Goal: Task Accomplishment & Management: Use online tool/utility

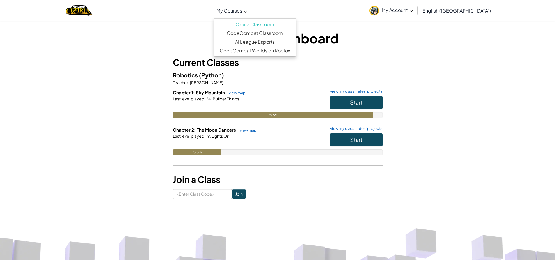
click at [250, 6] on link "My Courses" at bounding box center [231, 11] width 37 height 16
click at [261, 49] on link "CodeCombat Worlds on Roblox" at bounding box center [255, 50] width 82 height 9
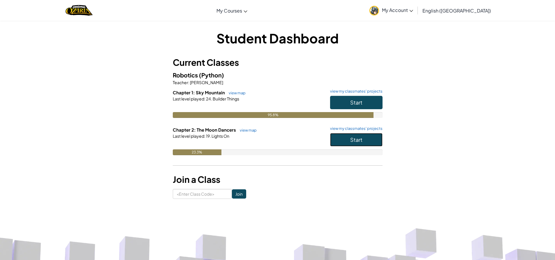
click at [356, 138] on span "Start" at bounding box center [356, 139] width 12 height 7
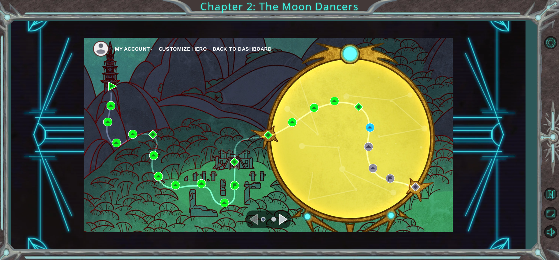
click at [280, 219] on div "Navigate to the next page" at bounding box center [283, 219] width 9 height 12
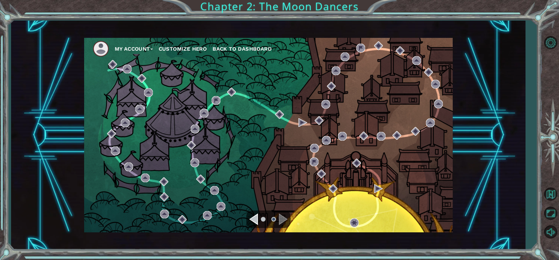
click at [255, 221] on div "Navigate to the previous page" at bounding box center [253, 219] width 9 height 12
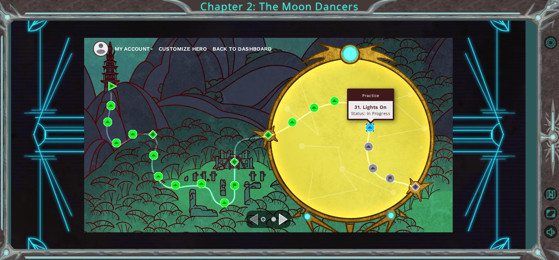
click at [374, 128] on img at bounding box center [370, 127] width 9 height 9
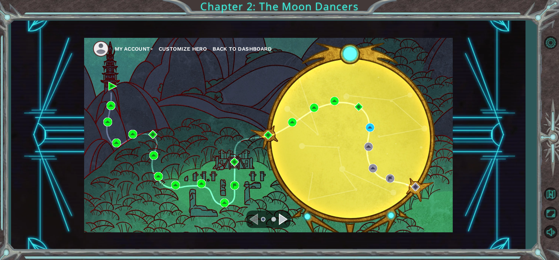
click at [282, 220] on div "Navigate to the next page" at bounding box center [283, 219] width 9 height 12
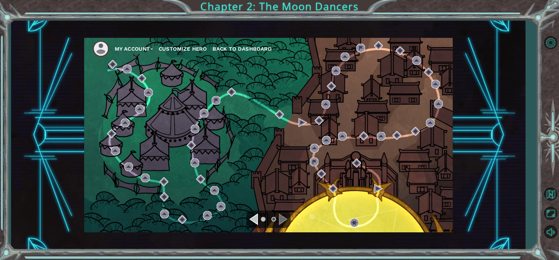
click at [256, 221] on div "Navigate to the previous page" at bounding box center [253, 219] width 9 height 12
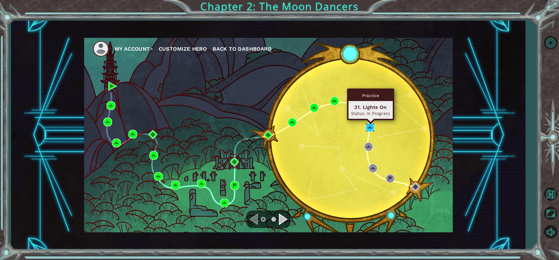
click at [374, 128] on img at bounding box center [370, 127] width 9 height 9
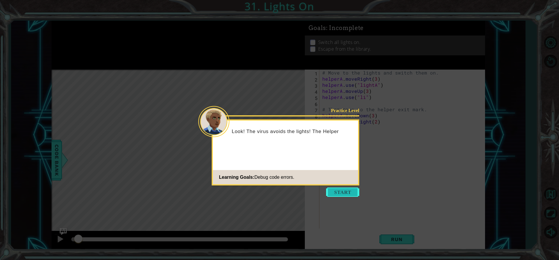
click at [346, 189] on button "Start" at bounding box center [342, 192] width 33 height 9
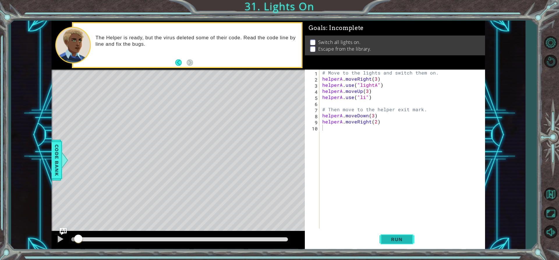
click at [396, 241] on span "Run" at bounding box center [396, 239] width 23 height 6
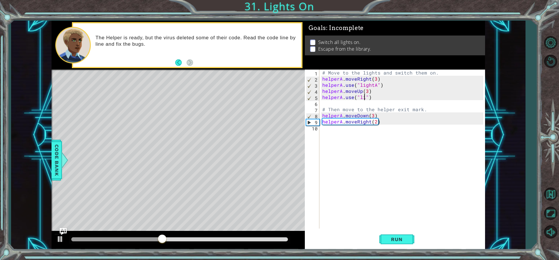
click at [364, 98] on div "# Move to the lights and switch them on. helperA . moveRight ( 3 ) helperA . us…" at bounding box center [403, 155] width 165 height 171
click at [366, 97] on div "# Move to the lights and switch them on. helperA . moveRight ( 3 ) helperA . us…" at bounding box center [403, 155] width 165 height 171
click at [413, 241] on button "Run" at bounding box center [396, 239] width 35 height 18
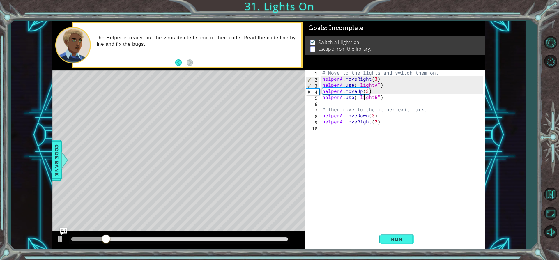
click at [372, 113] on div "# Move to the lights and switch them on. helperA . moveRight ( 3 ) helperA . us…" at bounding box center [403, 155] width 165 height 171
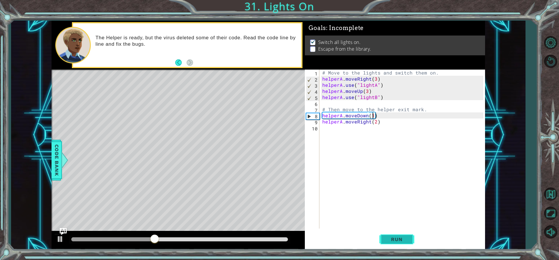
type textarea "helperA.moveDown(1)"
click at [404, 239] on span "Run" at bounding box center [396, 239] width 23 height 6
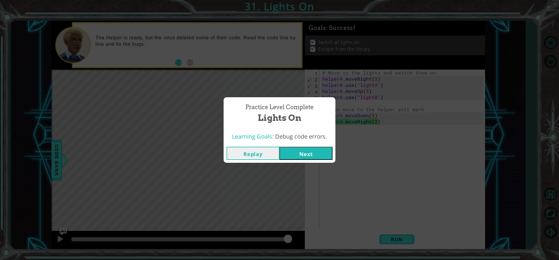
click at [299, 155] on button "Next" at bounding box center [306, 153] width 53 height 13
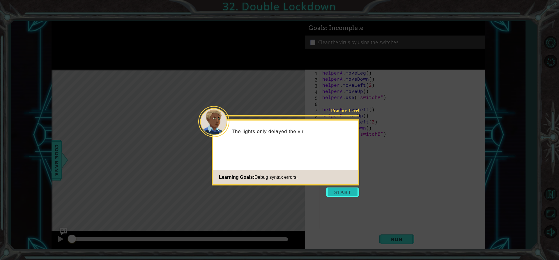
click at [343, 195] on button "Start" at bounding box center [342, 192] width 33 height 9
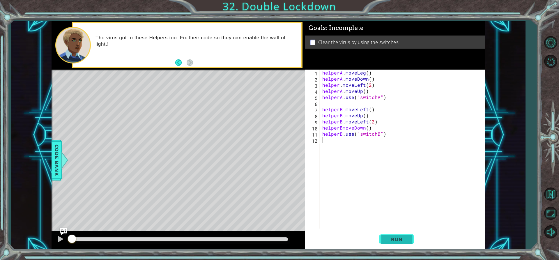
click at [391, 235] on button "Run" at bounding box center [396, 239] width 35 height 18
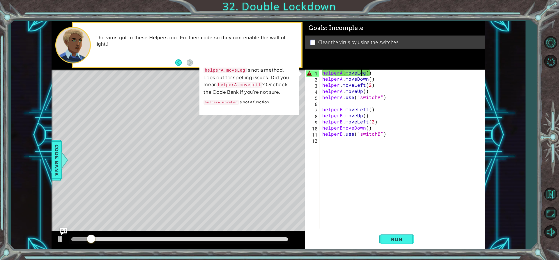
click at [360, 74] on div "helperA . moveLeg ( ) helperA . moveDown ( ) helper . moveLeft ( 2 ) helperA . …" at bounding box center [403, 155] width 165 height 171
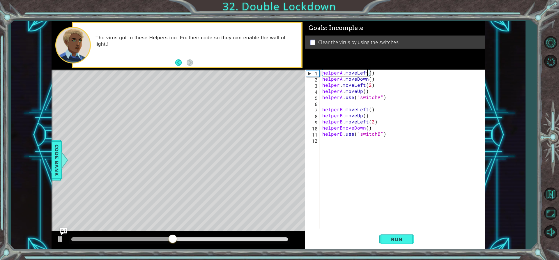
scroll to position [0, 3]
click at [403, 237] on span "Run" at bounding box center [396, 239] width 23 height 6
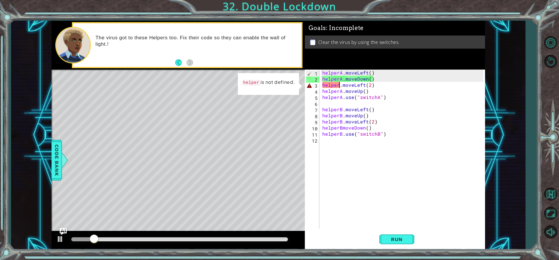
click at [339, 86] on div "helperA . moveLeft ( ) helperA . moveDown ( ) helper . moveLeft ( 2 ) helperA .…" at bounding box center [403, 155] width 165 height 171
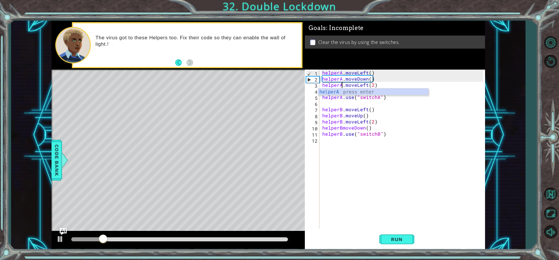
scroll to position [0, 1]
click at [385, 238] on span "Run" at bounding box center [396, 239] width 23 height 6
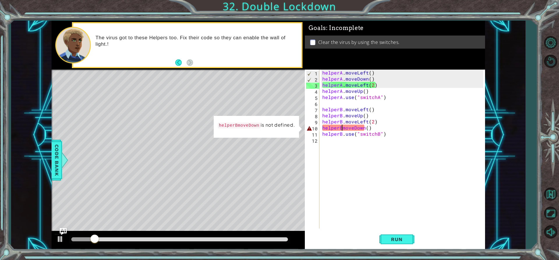
click at [342, 128] on div "helperA . moveLeft ( ) helperA . moveDown ( ) helperA . moveLeft ( 2 ) helperA …" at bounding box center [403, 155] width 165 height 171
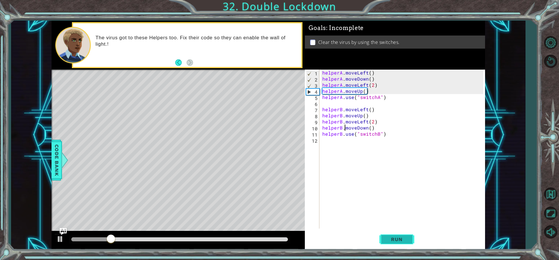
type textarea "helperB.moveDown()"
click at [390, 236] on button "Run" at bounding box center [396, 239] width 35 height 18
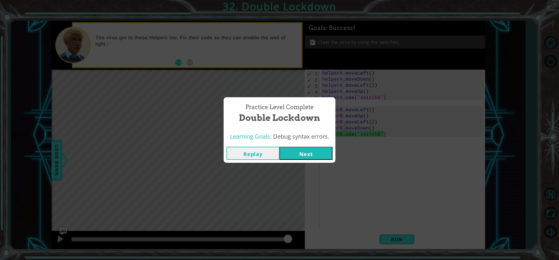
click at [317, 153] on button "Next" at bounding box center [306, 153] width 53 height 13
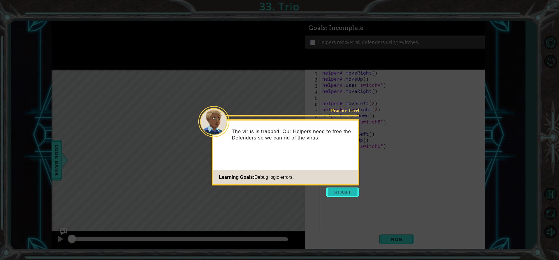
click at [336, 188] on button "Start" at bounding box center [342, 192] width 33 height 9
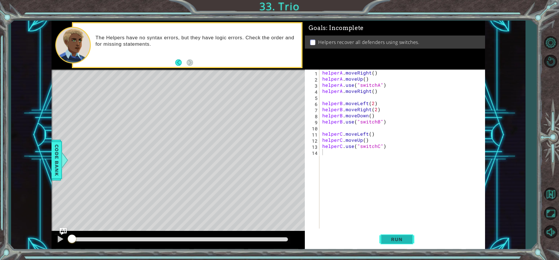
click at [400, 236] on button "Run" at bounding box center [396, 239] width 35 height 18
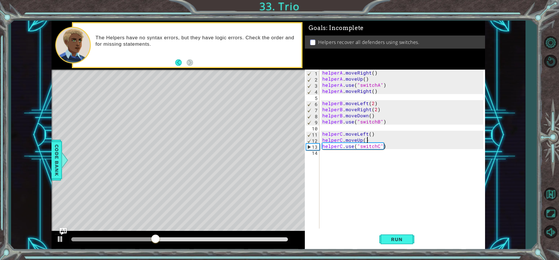
click at [370, 140] on div "helperA . moveRight ( ) helperA . moveUp ( ) helperA . use ( "switchA" ) helper…" at bounding box center [403, 155] width 165 height 171
type textarea "helperC.moveUp()"
click at [399, 241] on span "Run" at bounding box center [396, 239] width 23 height 6
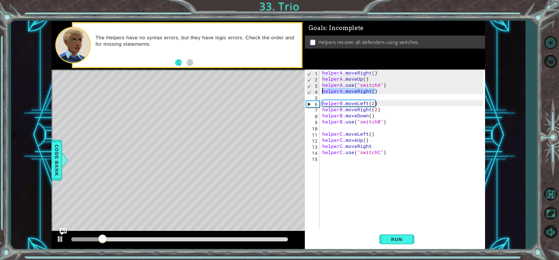
drag, startPoint x: 376, startPoint y: 89, endPoint x: 319, endPoint y: 91, distance: 56.8
click at [319, 91] on div "helperC.moveRight 1 2 3 4 5 6 7 8 9 10 11 12 13 14 15 helperA . moveRight ( ) h…" at bounding box center [394, 149] width 178 height 159
type textarea "helperA.moveRight()"
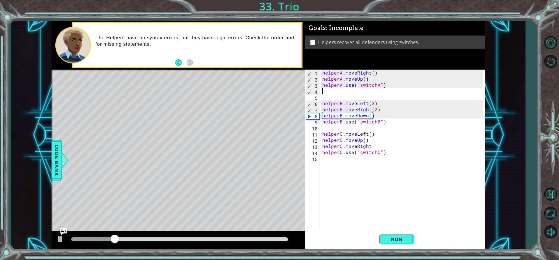
scroll to position [0, 0]
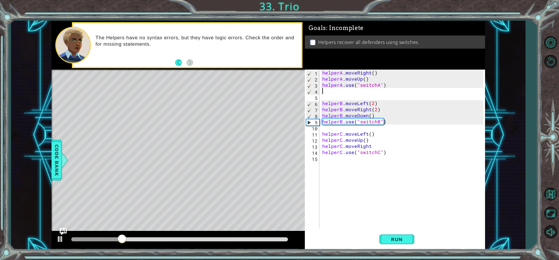
click at [372, 77] on div "helperA . moveRight ( ) helperA . moveUp ( ) helperA . use ( "switchA" ) helper…" at bounding box center [403, 155] width 165 height 171
type textarea "helperA.moveUp()"
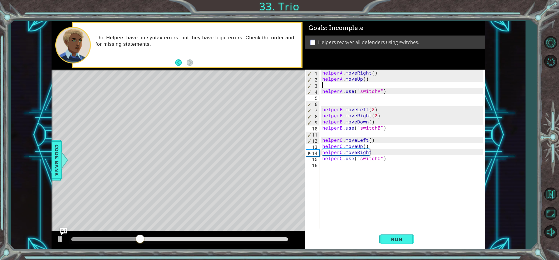
paste textarea "helperA.moveRight()"
click at [399, 235] on button "Run" at bounding box center [396, 239] width 35 height 18
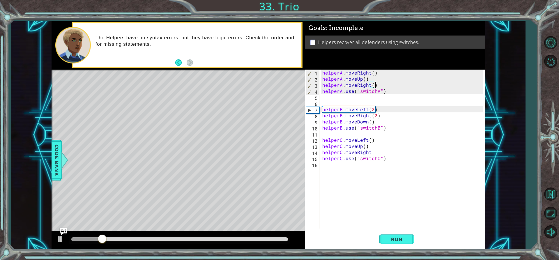
click at [360, 146] on div "helperA . moveRight ( ) helperA . moveUp ( ) helperA . moveRight ( ) helperA . …" at bounding box center [403, 155] width 165 height 171
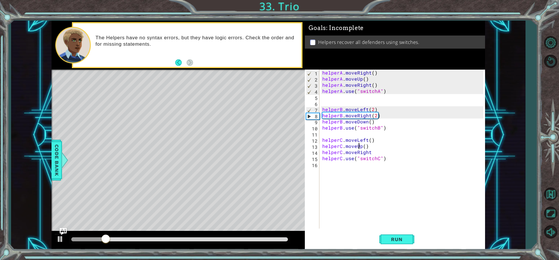
click at [362, 146] on div "helperA . moveRight ( ) helperA . moveUp ( ) helperA . moveRight ( ) helperA . …" at bounding box center [403, 155] width 165 height 171
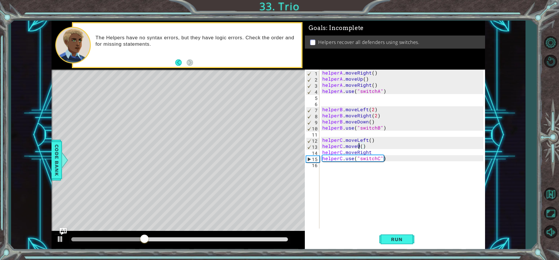
scroll to position [0, 3]
drag, startPoint x: 381, startPoint y: 114, endPoint x: 317, endPoint y: 114, distance: 63.8
click at [317, 114] on div "helperC.moveUp() 1 2 3 4 5 6 7 8 9 10 11 12 13 14 15 16 helperA . moveRight ( )…" at bounding box center [394, 149] width 178 height 159
click at [379, 120] on div "helperA . moveRight ( ) helperA . moveUp ( ) helperA . moveRight ( ) helperA . …" at bounding box center [403, 155] width 165 height 171
type textarea "helperB.moveDown()"
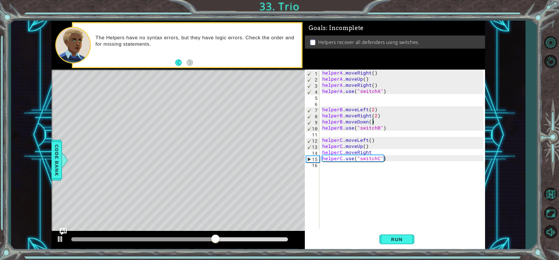
scroll to position [0, 0]
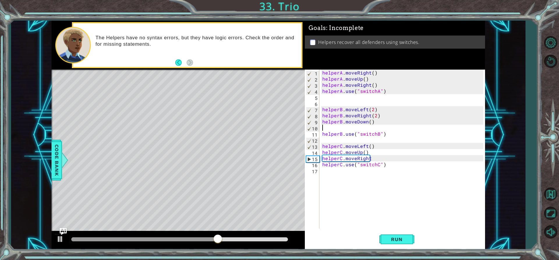
paste textarea "helperB.moveRight(2)"
type textarea "helperB.moveRight(2)"
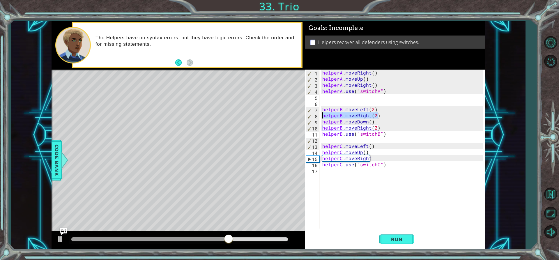
drag, startPoint x: 379, startPoint y: 115, endPoint x: 322, endPoint y: 116, distance: 57.4
click at [322, 116] on div "helperA . moveRight ( ) helperA . moveUp ( ) helperA . moveRight ( ) helperA . …" at bounding box center [403, 155] width 165 height 171
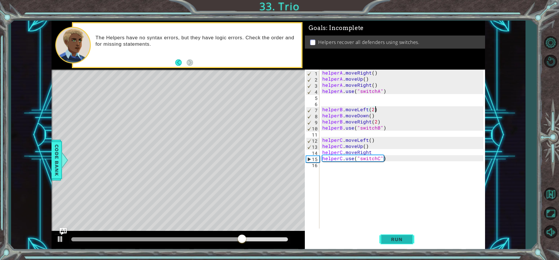
click at [399, 241] on span "Run" at bounding box center [396, 239] width 23 height 6
click at [371, 153] on div "helperA . moveRight ( ) helperA . moveUp ( ) helperA . moveRight ( ) helperA . …" at bounding box center [403, 155] width 165 height 171
type textarea "helperC.moveRight"
type textarea "helperC.moveRight()"
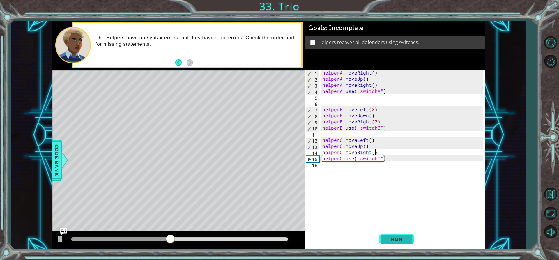
click at [390, 237] on span "Run" at bounding box center [396, 239] width 23 height 6
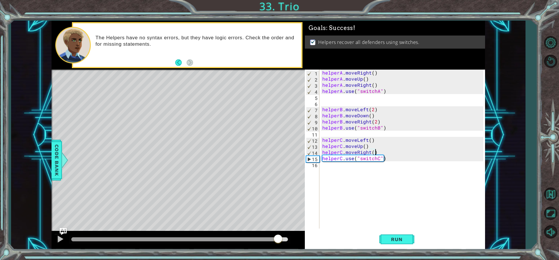
click at [278, 239] on div at bounding box center [179, 239] width 217 height 4
click at [66, 237] on button at bounding box center [60, 240] width 12 height 12
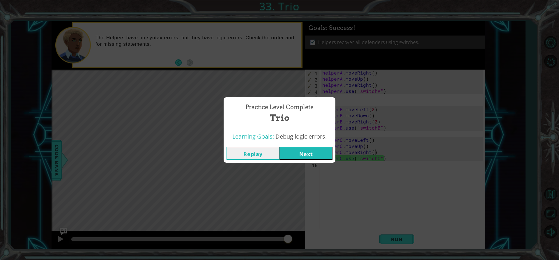
click at [291, 158] on button "Next" at bounding box center [306, 153] width 53 height 13
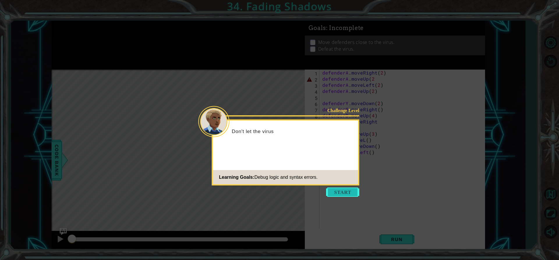
click at [342, 193] on button "Start" at bounding box center [342, 192] width 33 height 9
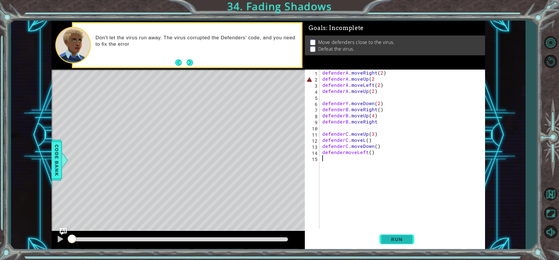
click at [406, 241] on span "Run" at bounding box center [396, 239] width 23 height 6
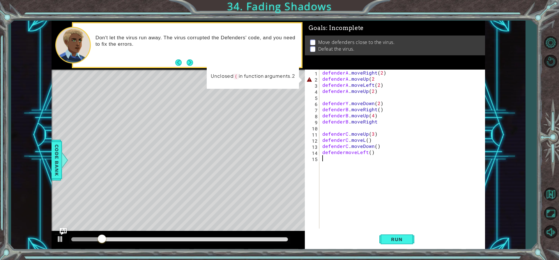
click at [375, 79] on div "defenderA . moveRight ( 2 ) defenderA . moveUp ( 2 defenderA . moveLeft ( 2 ) d…" at bounding box center [403, 155] width 165 height 171
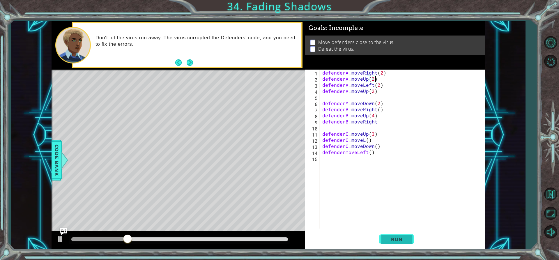
click at [409, 243] on button "Run" at bounding box center [396, 239] width 35 height 18
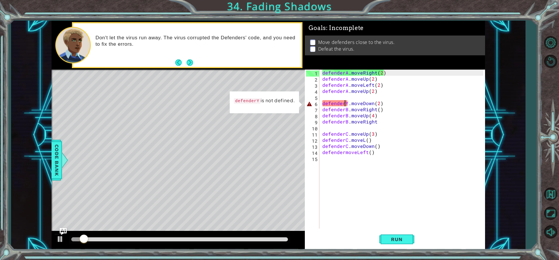
click at [346, 102] on div "defenderA . moveRight ( 2 ) defenderA . moveUp ( 2 ) defenderA . moveLeft ( 2 )…" at bounding box center [403, 155] width 165 height 171
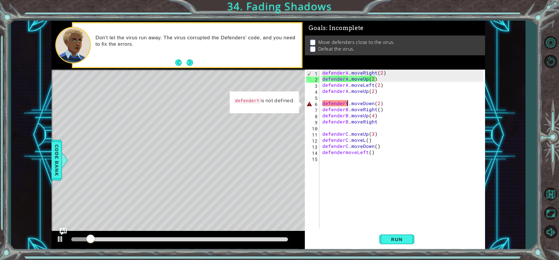
click at [347, 102] on div "defenderA . moveRight ( 2 ) defenderA . moveUp ( 2 ) defenderA . moveLeft ( 2 )…" at bounding box center [403, 155] width 165 height 171
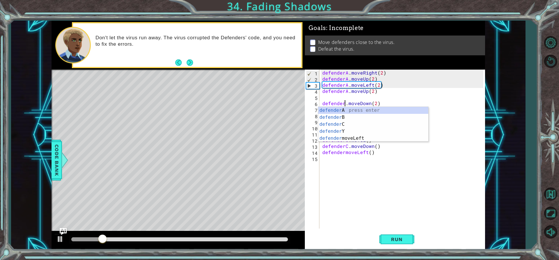
scroll to position [0, 2]
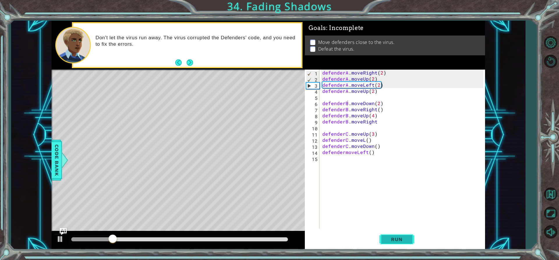
click at [405, 238] on span "Run" at bounding box center [396, 239] width 23 height 6
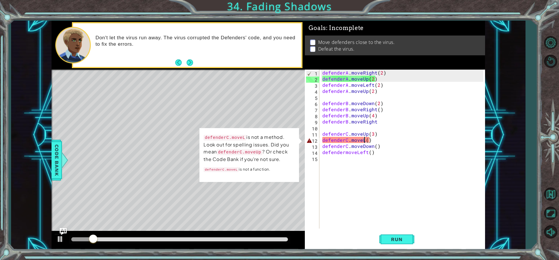
click at [363, 139] on div "defenderA . moveRight ( 2 ) defenderA . moveUp ( 2 ) defenderA . moveLeft ( 2 )…" at bounding box center [403, 155] width 165 height 171
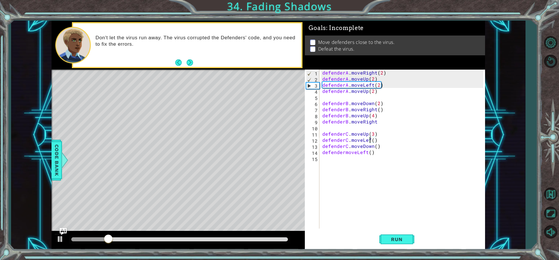
scroll to position [0, 3]
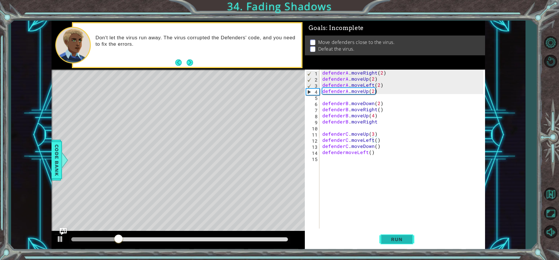
click at [410, 239] on button "Run" at bounding box center [396, 239] width 35 height 18
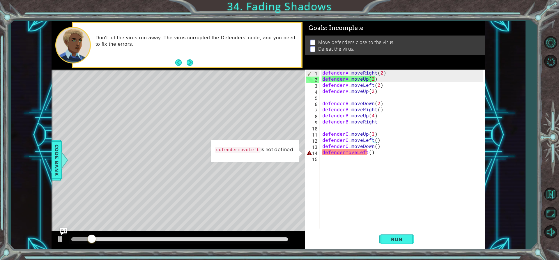
click at [343, 153] on div "defenderA . moveRight ( 2 ) defenderA . moveUp ( 2 ) defenderA . moveLeft ( 2 )…" at bounding box center [403, 155] width 165 height 171
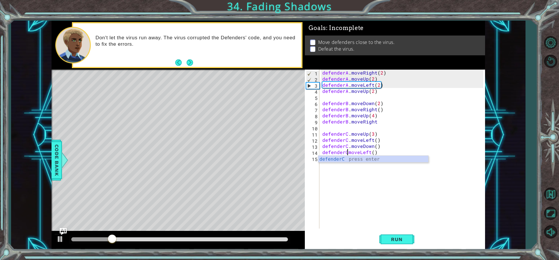
scroll to position [0, 2]
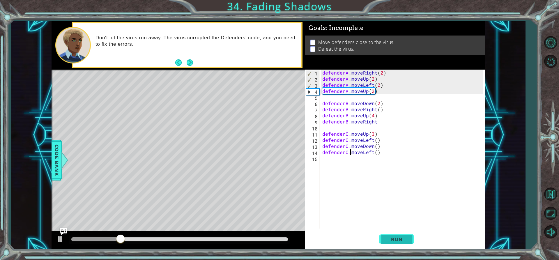
click at [386, 235] on button "Run" at bounding box center [396, 239] width 35 height 18
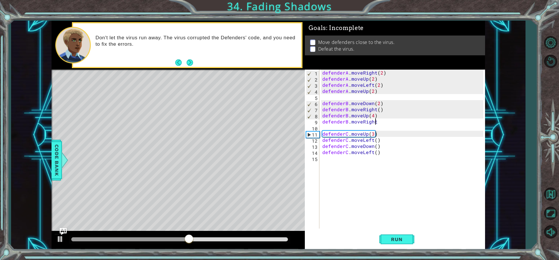
click at [379, 122] on div "defenderA . moveRight ( 2 ) defenderA . moveUp ( 2 ) defenderA . moveLeft ( 2 )…" at bounding box center [403, 155] width 165 height 171
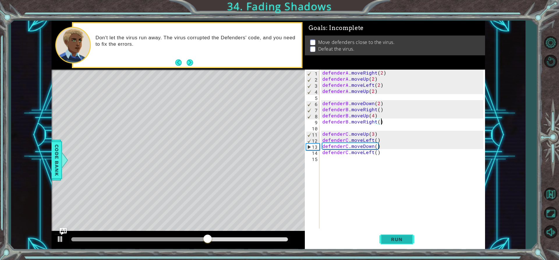
type textarea "defenderB.moveRight()"
click at [399, 238] on span "Run" at bounding box center [396, 239] width 23 height 6
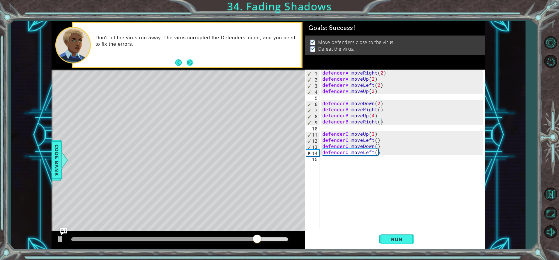
click at [192, 65] on button "Next" at bounding box center [190, 62] width 6 height 6
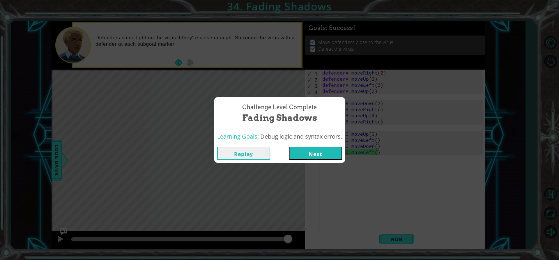
click at [312, 154] on button "Next" at bounding box center [315, 153] width 53 height 13
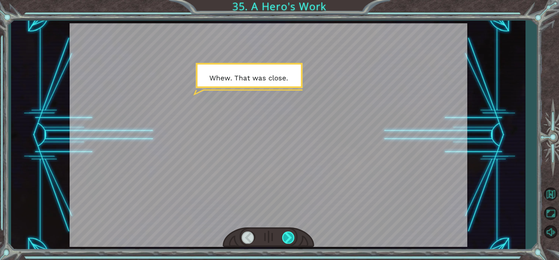
click at [289, 236] on div at bounding box center [288, 237] width 13 height 12
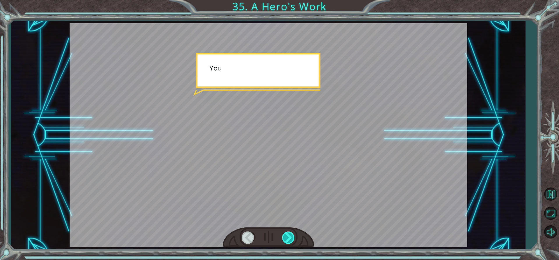
click at [289, 236] on div at bounding box center [288, 237] width 13 height 12
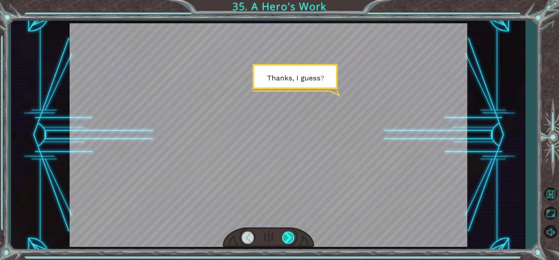
click at [289, 236] on div at bounding box center [288, 237] width 13 height 12
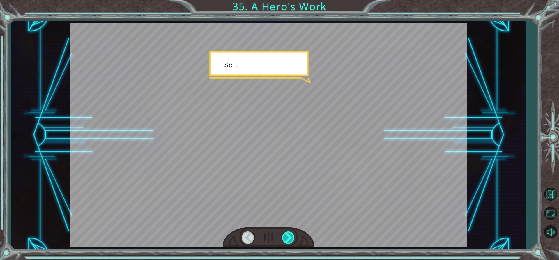
click at [289, 236] on div at bounding box center [288, 237] width 13 height 12
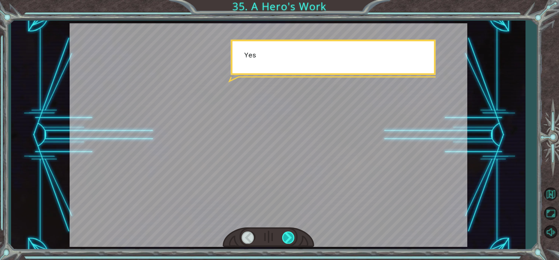
click at [289, 236] on div at bounding box center [288, 237] width 13 height 12
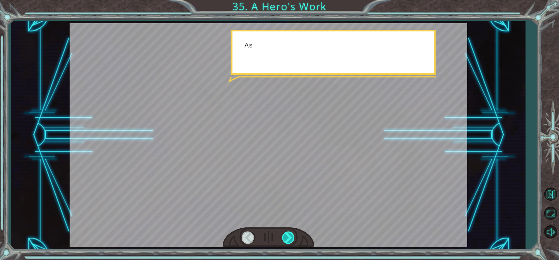
click at [289, 236] on div at bounding box center [288, 237] width 13 height 12
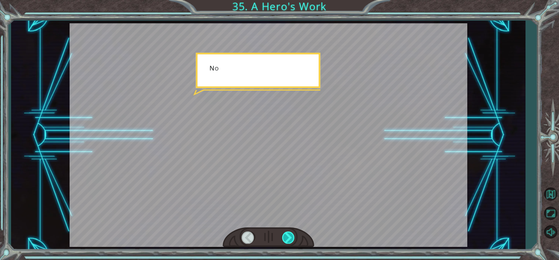
click at [289, 236] on div at bounding box center [288, 237] width 13 height 12
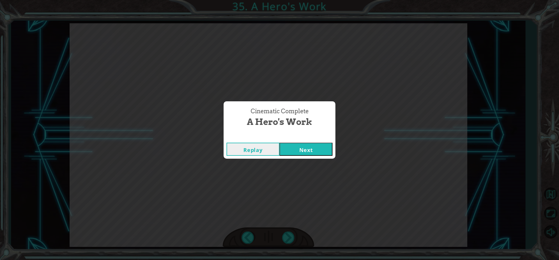
click at [309, 141] on div "Replay Next" at bounding box center [280, 149] width 112 height 19
click at [313, 152] on button "Next" at bounding box center [306, 149] width 53 height 13
click at [302, 144] on button "Next" at bounding box center [306, 149] width 53 height 13
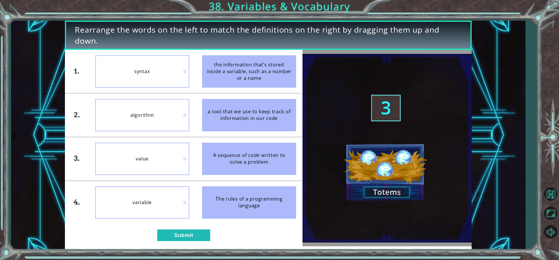
drag, startPoint x: 268, startPoint y: 211, endPoint x: 253, endPoint y: 160, distance: 53.5
click at [253, 147] on ul "the information that’s stored inside a variable, such as a number or a name a t…" at bounding box center [249, 137] width 107 height 174
click at [188, 231] on button "Submit" at bounding box center [183, 235] width 53 height 12
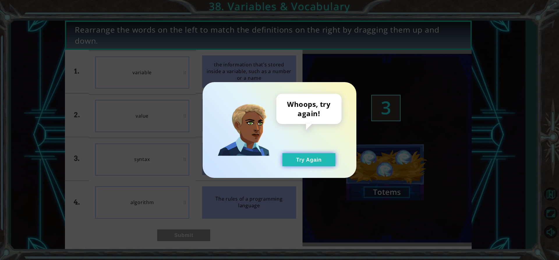
click at [319, 162] on button "Try Again" at bounding box center [308, 159] width 53 height 13
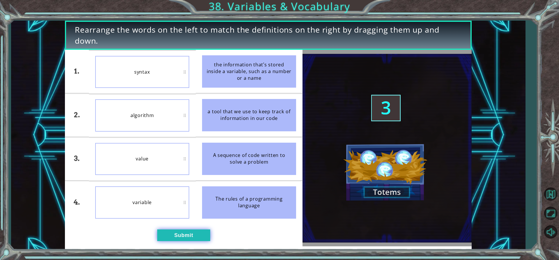
click at [179, 240] on button "Submit" at bounding box center [183, 235] width 53 height 12
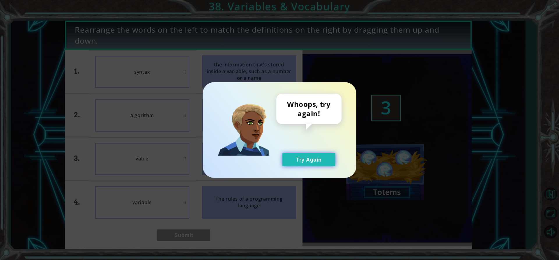
click at [321, 162] on button "Try Again" at bounding box center [308, 159] width 53 height 13
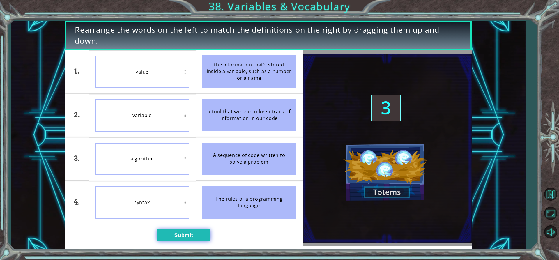
click at [179, 239] on button "Submit" at bounding box center [183, 235] width 53 height 12
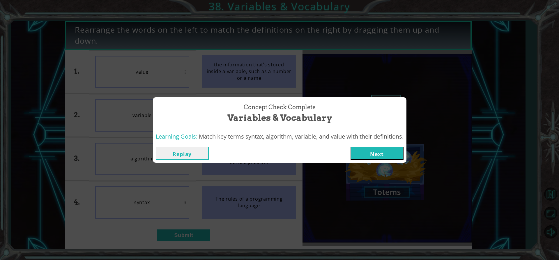
click at [360, 151] on button "Next" at bounding box center [377, 153] width 53 height 13
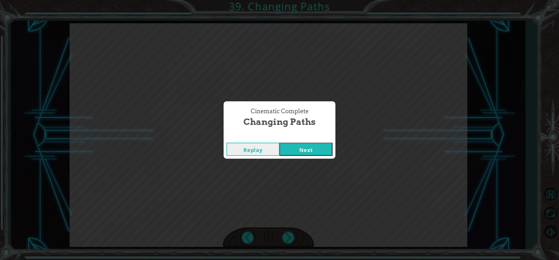
click at [288, 145] on div "Replay Next" at bounding box center [280, 149] width 112 height 19
click at [288, 145] on button "Next" at bounding box center [306, 149] width 53 height 13
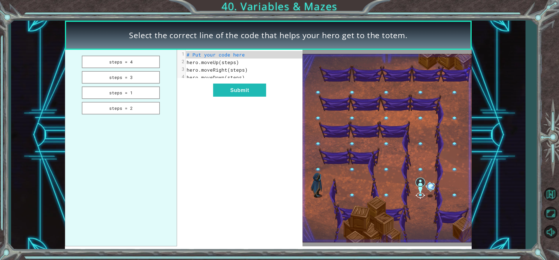
click at [139, 70] on ul "steps = 4 steps = 3 steps = 1 steps = 2" at bounding box center [121, 148] width 112 height 197
click at [136, 79] on button "steps = 3" at bounding box center [121, 77] width 78 height 13
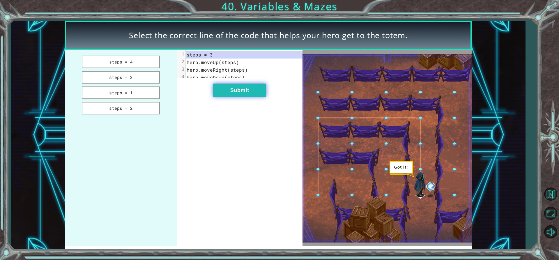
click at [229, 90] on button "Submit" at bounding box center [239, 90] width 53 height 13
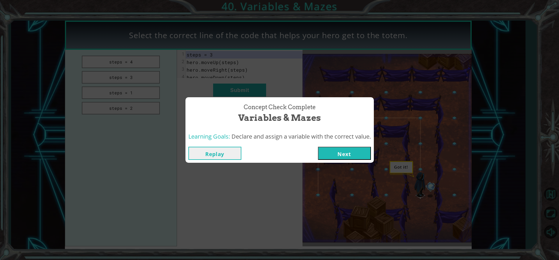
click at [343, 154] on button "Next" at bounding box center [344, 153] width 53 height 13
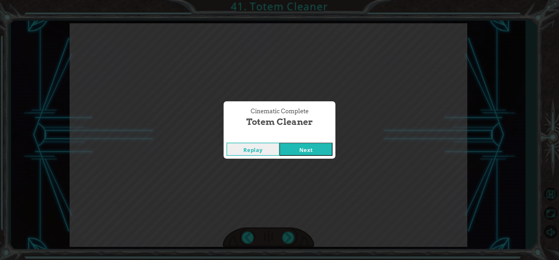
click at [321, 152] on button "Next" at bounding box center [306, 149] width 53 height 13
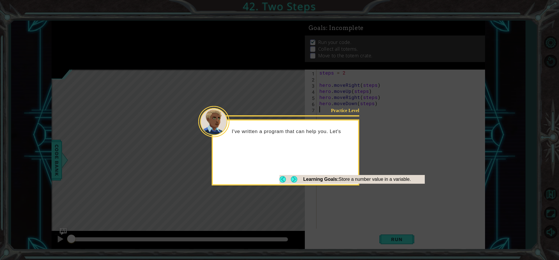
click at [292, 178] on button "Next" at bounding box center [294, 179] width 6 height 6
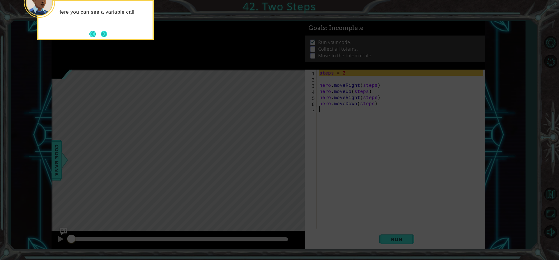
click at [105, 36] on button "Next" at bounding box center [104, 34] width 6 height 6
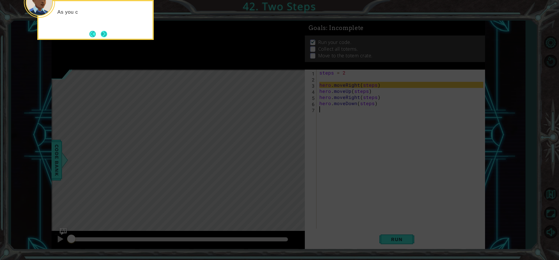
click at [105, 36] on button "Next" at bounding box center [104, 34] width 6 height 6
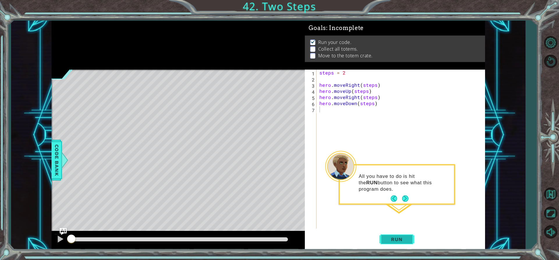
click at [388, 238] on span "Run" at bounding box center [396, 239] width 23 height 6
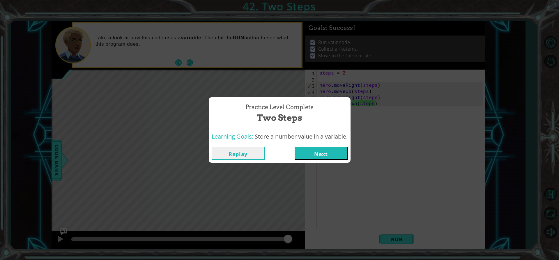
click at [334, 150] on button "Next" at bounding box center [321, 153] width 53 height 13
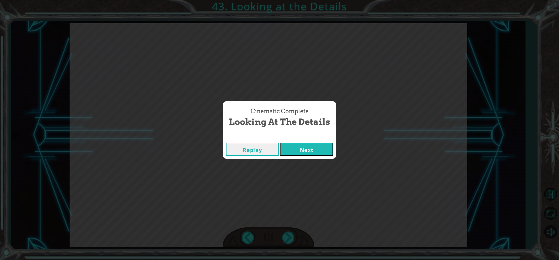
click at [303, 146] on button "Next" at bounding box center [306, 149] width 53 height 13
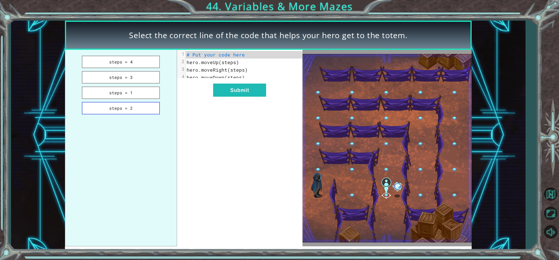
click at [137, 104] on button "steps = 2" at bounding box center [121, 108] width 78 height 13
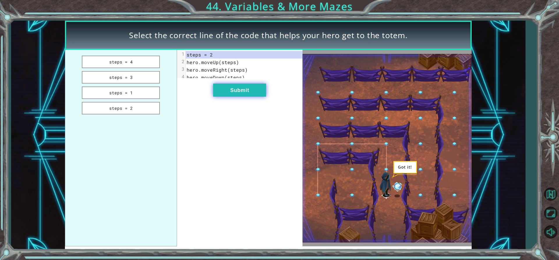
click at [221, 97] on button "Submit" at bounding box center [239, 90] width 53 height 13
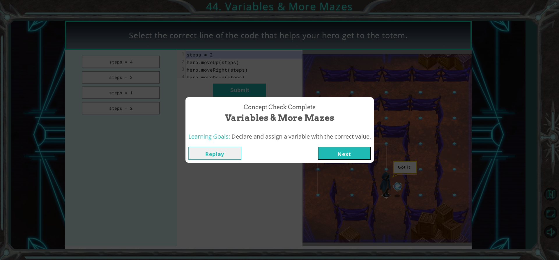
click at [358, 158] on button "Next" at bounding box center [344, 153] width 53 height 13
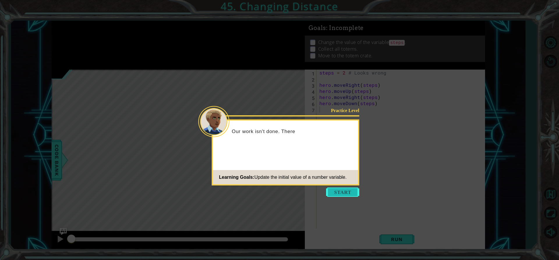
click at [340, 190] on button "Start" at bounding box center [342, 192] width 33 height 9
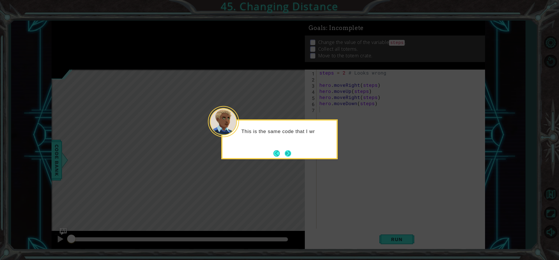
click at [285, 151] on button "Next" at bounding box center [288, 153] width 6 height 6
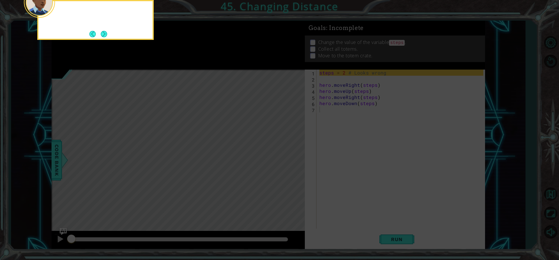
click at [284, 151] on icon at bounding box center [279, 39] width 559 height 442
click at [102, 34] on button "Next" at bounding box center [104, 34] width 6 height 6
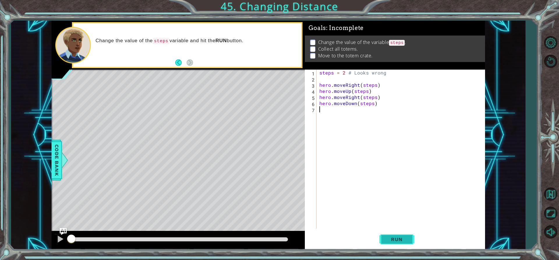
click at [384, 240] on button "Run" at bounding box center [396, 239] width 35 height 18
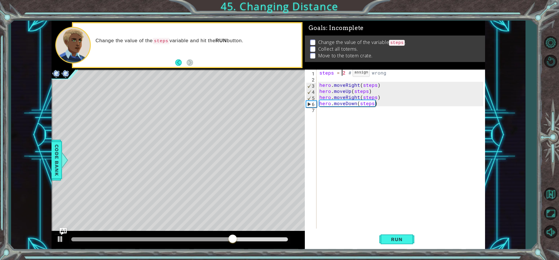
click at [343, 74] on div "steps = 2 # Looks wrong hero . moveRight ( steps ) hero . moveUp ( steps ) hero…" at bounding box center [402, 155] width 168 height 171
click at [338, 106] on div "steps = 2 # Looks wrong hero . moveRight ( steps ) hero . moveUp ( steps ) hero…" at bounding box center [402, 155] width 168 height 171
type textarea "hero.moveDown(steps)"
click at [356, 106] on div "steps = 2 # Looks wrong hero . moveRight ( steps ) hero . moveUp ( steps ) hero…" at bounding box center [402, 155] width 168 height 171
click at [354, 104] on div "steps = 2 # Looks wrong hero . moveRight ( steps ) hero . moveUp ( steps ) hero…" at bounding box center [402, 155] width 168 height 171
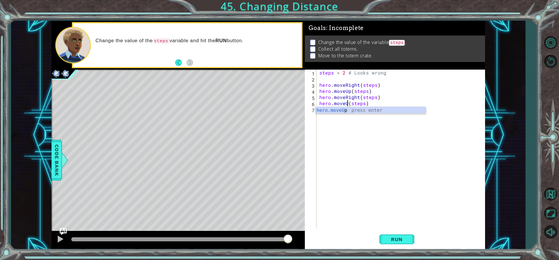
scroll to position [0, 2]
type textarea "hero.moveUp(steps)"
click at [399, 233] on button "Run" at bounding box center [396, 239] width 35 height 18
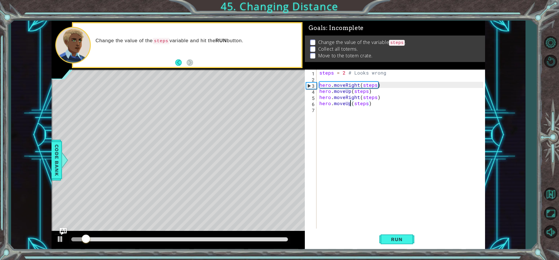
click at [328, 106] on div "steps = 2 # Looks wrong hero . moveRight ( steps ) hero . moveUp ( steps ) hero…" at bounding box center [402, 155] width 168 height 171
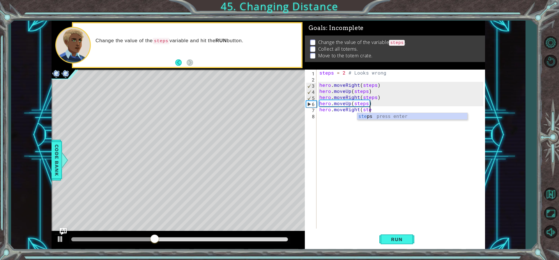
scroll to position [0, 3]
type textarea "hero.moveRight(steps)"
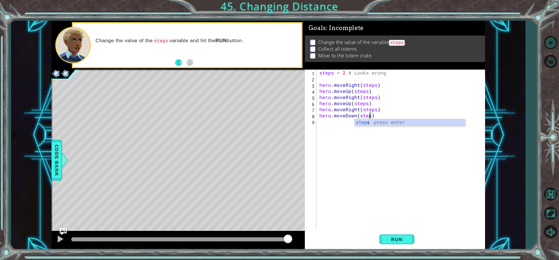
scroll to position [0, 3]
type textarea "hero.moveDown(steps)"
click at [411, 241] on button "Run" at bounding box center [396, 239] width 35 height 18
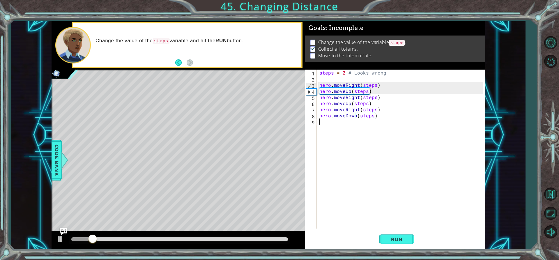
click at [324, 123] on div "steps = 2 # Looks wrong hero . moveRight ( steps ) hero . moveUp ( steps ) hero…" at bounding box center [402, 155] width 168 height 171
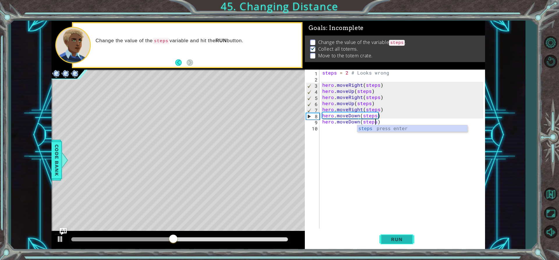
type textarea "hero.moveDown(steps)"
click at [408, 245] on button "Run" at bounding box center [396, 239] width 35 height 18
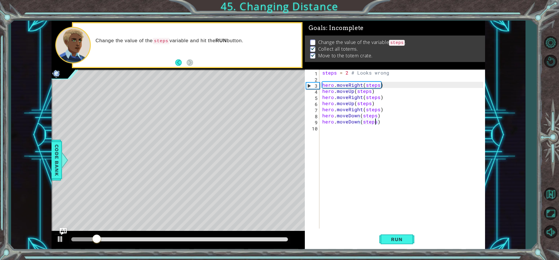
click at [270, 238] on div at bounding box center [179, 239] width 217 height 4
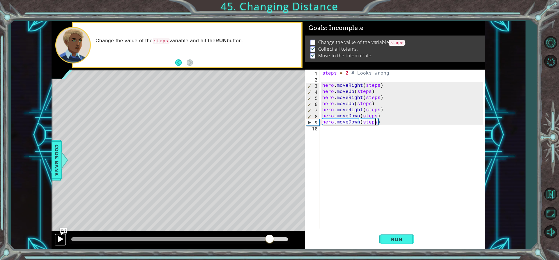
click at [57, 240] on div at bounding box center [60, 239] width 8 height 8
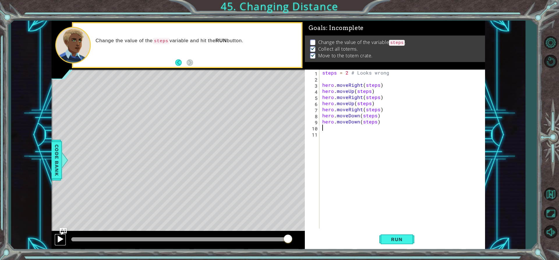
click at [61, 243] on button at bounding box center [60, 240] width 12 height 12
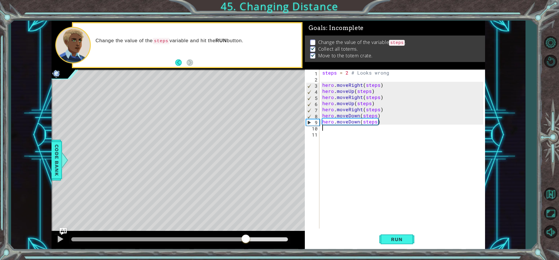
click at [246, 241] on div at bounding box center [179, 239] width 217 height 4
click at [60, 233] on img "Ask AI" at bounding box center [63, 232] width 8 height 8
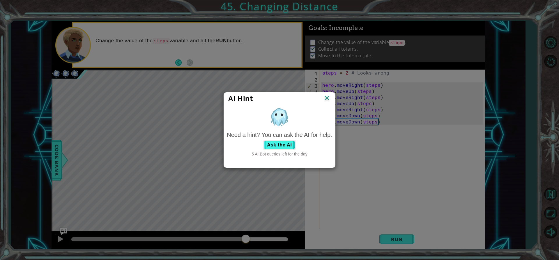
click at [324, 97] on img at bounding box center [327, 98] width 8 height 9
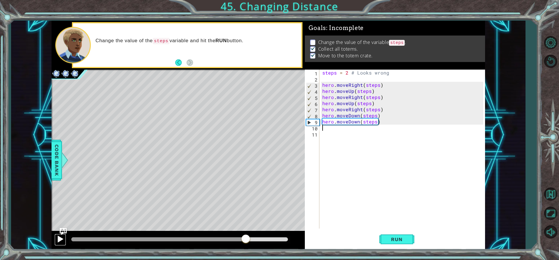
click at [60, 242] on div at bounding box center [60, 239] width 8 height 8
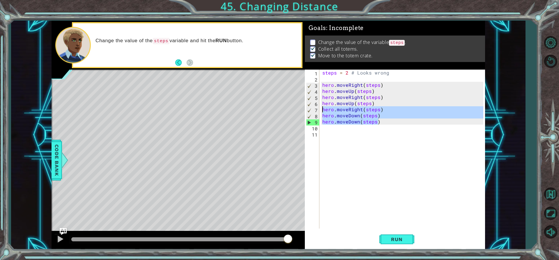
drag, startPoint x: 384, startPoint y: 124, endPoint x: 324, endPoint y: 110, distance: 62.5
click at [324, 110] on div "steps = 2 # Looks wrong hero . moveRight ( steps ) hero . moveUp ( steps ) hero…" at bounding box center [403, 155] width 165 height 171
type textarea "hero.moveRight(steps) hero.moveDown(steps)"
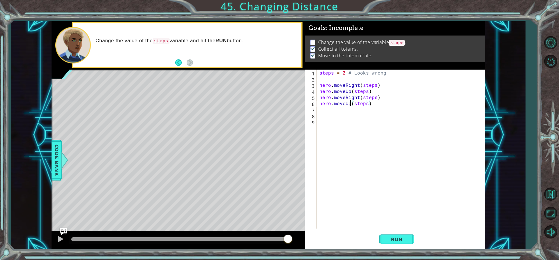
click at [351, 104] on div "steps = 2 # Looks wrong hero . moveRight ( steps ) hero . moveUp ( steps ) hero…" at bounding box center [402, 155] width 168 height 171
click at [344, 73] on div "steps = 2 # Looks wrong hero . moveRight ( steps ) hero . moveUp ( steps ) hero…" at bounding box center [402, 155] width 168 height 171
type textarea "steps = 3 # Looks wrong"
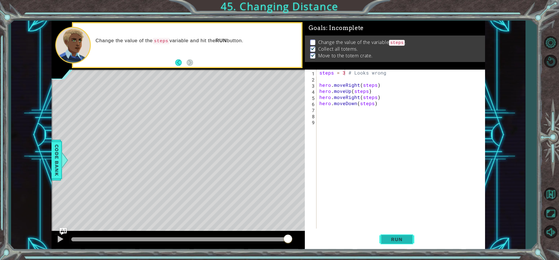
click at [392, 241] on span "Run" at bounding box center [396, 239] width 23 height 6
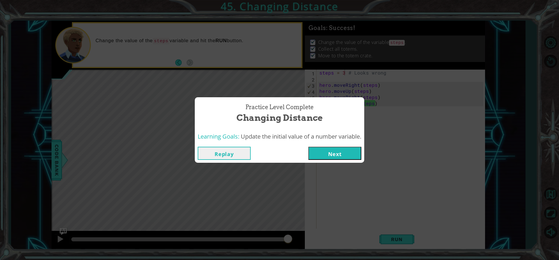
click at [349, 158] on button "Next" at bounding box center [334, 153] width 53 height 13
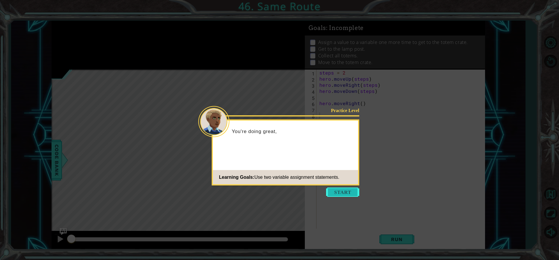
click at [342, 190] on button "Start" at bounding box center [342, 192] width 33 height 9
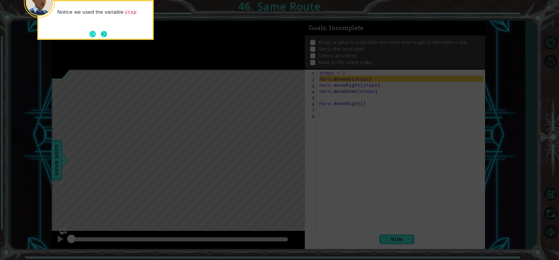
click at [105, 31] on button "Next" at bounding box center [104, 34] width 6 height 6
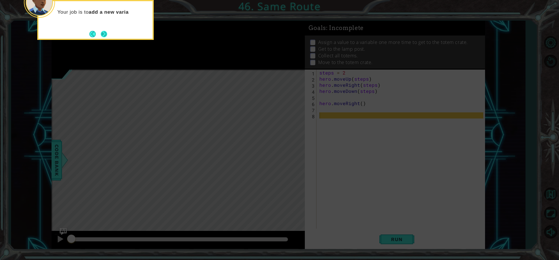
click at [103, 34] on button "Next" at bounding box center [104, 34] width 6 height 6
click at [102, 33] on button "Next" at bounding box center [104, 34] width 6 height 6
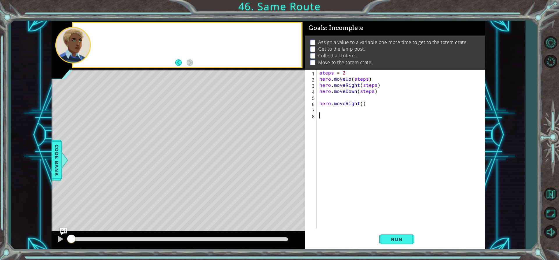
click at [102, 33] on div at bounding box center [187, 44] width 228 height 43
click at [401, 237] on span "Run" at bounding box center [396, 239] width 23 height 6
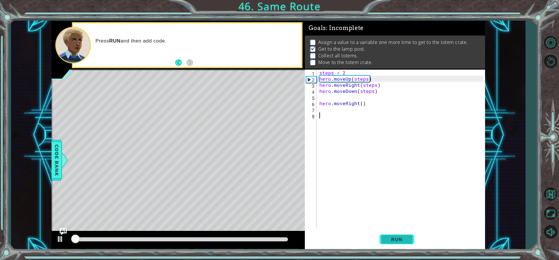
scroll to position [3, 0]
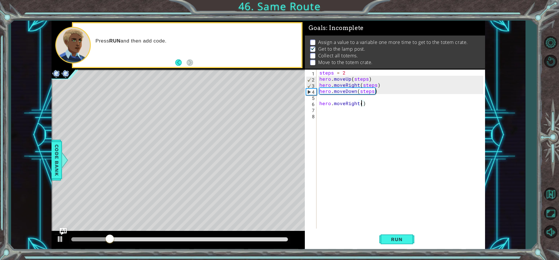
click at [361, 102] on div "steps = 2 hero . moveUp ( steps ) hero . moveRight ( steps ) hero . moveDown ( …" at bounding box center [402, 155] width 168 height 171
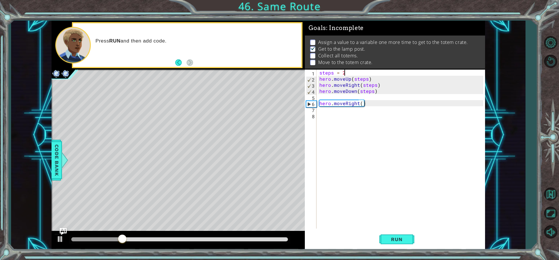
click at [345, 72] on div "steps = 2 hero . moveUp ( steps ) hero . moveRight ( steps ) hero . moveDown ( …" at bounding box center [402, 155] width 168 height 171
type textarea "steps = 2"
click at [329, 110] on div "steps = 2 hero . moveUp ( steps ) hero . moveRight ( steps ) hero . moveDown ( …" at bounding box center [402, 155] width 168 height 171
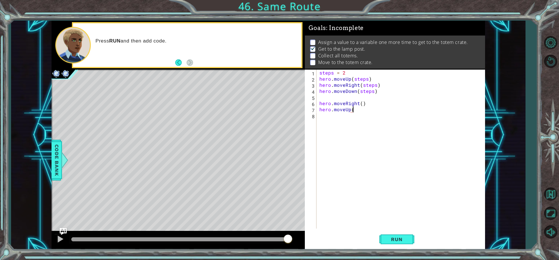
scroll to position [0, 2]
type textarea "hero.moveUp(3)"
type textarea "hero.moveRight(3)"
type textarea "hero.moveDown(3)"
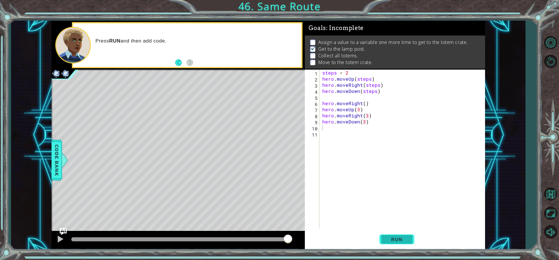
click at [405, 244] on button "Run" at bounding box center [396, 239] width 35 height 18
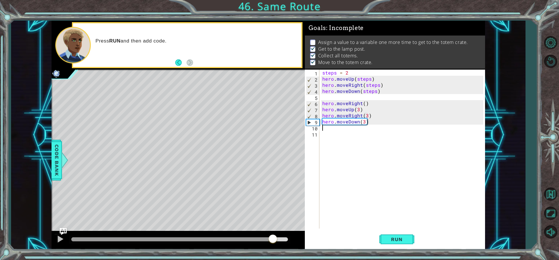
click at [273, 239] on div at bounding box center [179, 239] width 217 height 4
click at [62, 239] on div at bounding box center [60, 239] width 8 height 8
click at [347, 73] on div "steps = 2 hero . moveUp ( steps ) hero . moveRight ( steps ) hero . moveDown ( …" at bounding box center [403, 155] width 165 height 171
type textarea "steps = 2"
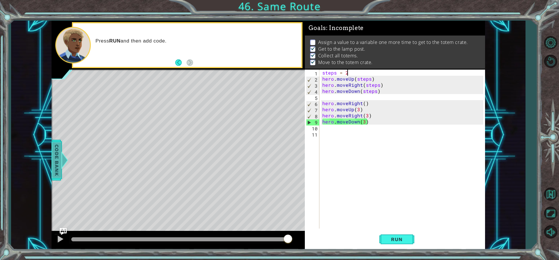
click at [54, 155] on span "Code Bank" at bounding box center [56, 160] width 9 height 36
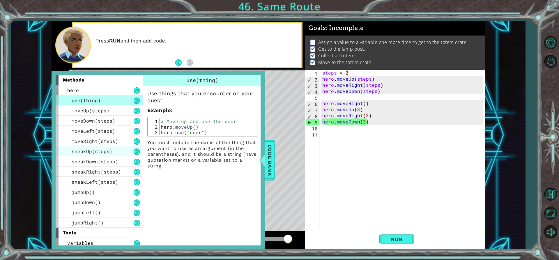
scroll to position [2, 0]
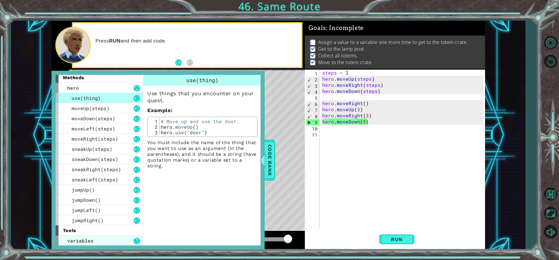
click at [98, 238] on div "variables" at bounding box center [99, 241] width 87 height 10
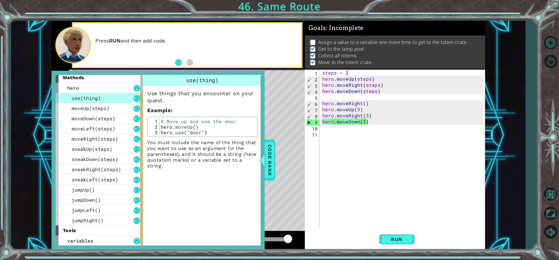
scroll to position [13, 0]
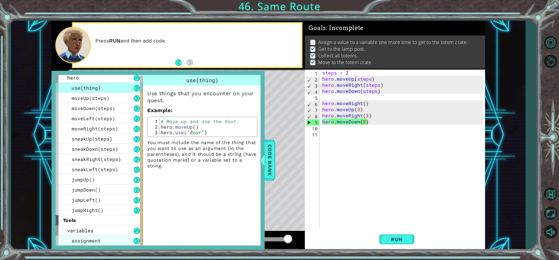
click at [99, 241] on span "assignment" at bounding box center [86, 241] width 29 height 6
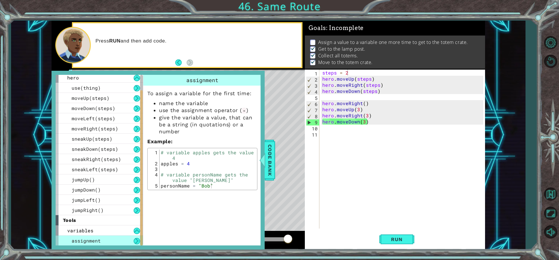
click at [324, 133] on div "steps = 2 hero . moveUp ( steps ) hero . moveRight ( steps ) hero . moveDown ( …" at bounding box center [403, 155] width 165 height 171
click at [324, 132] on div "steps = 2 hero . moveUp ( steps ) hero . moveRight ( steps ) hero . moveDown ( …" at bounding box center [403, 155] width 165 height 171
click at [269, 165] on span "Code Bank" at bounding box center [269, 160] width 9 height 36
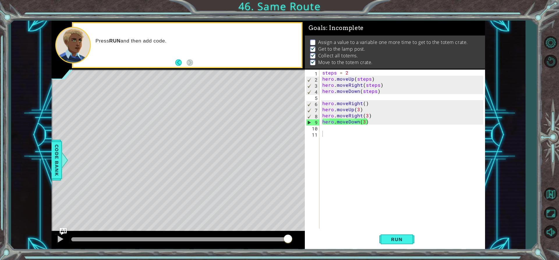
click at [160, 181] on div "Level Map" at bounding box center [186, 156] width 269 height 172
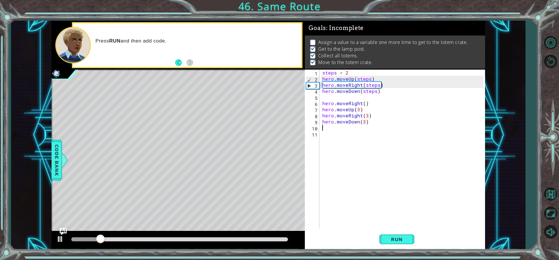
click at [335, 130] on div "steps = 2 hero . moveUp ( steps ) hero . moveRight ( steps ) hero . moveDown ( …" at bounding box center [403, 155] width 165 height 171
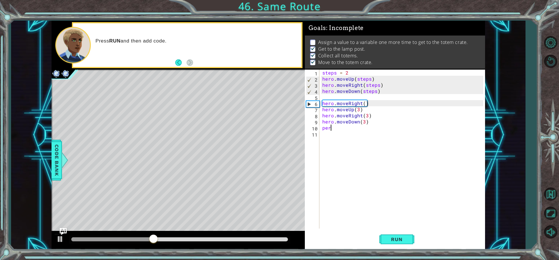
scroll to position [0, 0]
type textarea "p"
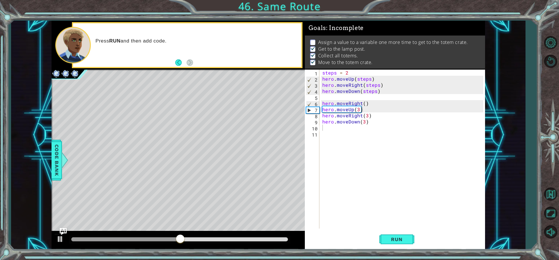
click at [62, 174] on div "Level Map" at bounding box center [186, 156] width 269 height 172
click at [57, 175] on span "Code Bank" at bounding box center [56, 160] width 9 height 36
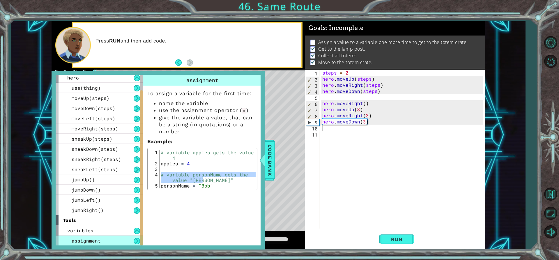
drag, startPoint x: 160, startPoint y: 174, endPoint x: 212, endPoint y: 180, distance: 52.2
click at [212, 180] on div "# variable apples gets the value 4 apples = 4 # variable personName gets the va…" at bounding box center [208, 177] width 96 height 55
drag, startPoint x: 158, startPoint y: 175, endPoint x: 161, endPoint y: 174, distance: 3.0
click at [161, 174] on div "# variable personName gets the value "[PERSON_NAME]" 1 2 3 4 5 # variable apple…" at bounding box center [202, 169] width 107 height 39
click at [236, 190] on div "# variable personName gets the value "[PERSON_NAME]" personName = "[PERSON_NAME…" at bounding box center [202, 169] width 110 height 42
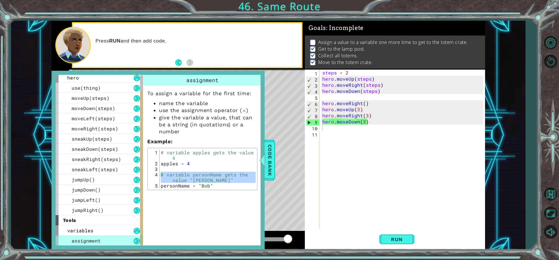
click at [233, 194] on div "assignment To assign a variable for the first time: name the variable use the a…" at bounding box center [203, 160] width 120 height 171
drag, startPoint x: 217, startPoint y: 189, endPoint x: 211, endPoint y: 189, distance: 5.8
click at [215, 189] on div "# variable personName gets the value "[PERSON_NAME]" personName = "[PERSON_NAME…" at bounding box center [202, 169] width 110 height 42
drag, startPoint x: 209, startPoint y: 189, endPoint x: 198, endPoint y: 188, distance: 10.8
click at [198, 188] on div "# variable personName gets the value "[PERSON_NAME]" personName = "[PERSON_NAME…" at bounding box center [202, 169] width 110 height 42
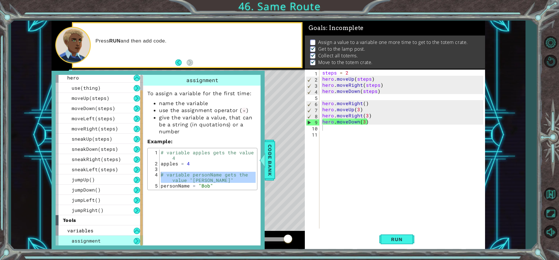
drag, startPoint x: 183, startPoint y: 184, endPoint x: 156, endPoint y: 172, distance: 29.7
click at [182, 182] on div "# variable apples gets the value 4 apples = 4 # variable personName gets the va…" at bounding box center [208, 177] width 96 height 55
click at [159, 172] on div "4" at bounding box center [154, 177] width 10 height 11
click at [229, 188] on div "# variable apples gets the value 4 apples = 4 # variable personName gets the va…" at bounding box center [208, 177] width 96 height 55
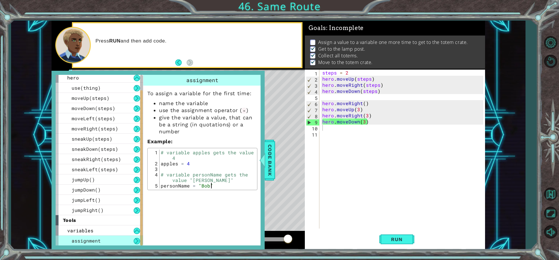
click at [225, 188] on div "# variable apples gets the value 4 apples = 4 # variable personName gets the va…" at bounding box center [208, 177] width 96 height 55
drag, startPoint x: 161, startPoint y: 176, endPoint x: 214, endPoint y: 185, distance: 53.1
click at [214, 185] on div "# variable apples gets the value 4 apples = 4 # variable personName gets the va…" at bounding box center [208, 177] width 96 height 55
type textarea "# variable personName gets the value "[PERSON_NAME]" personName = "[PERSON_NAME…"
click at [328, 133] on div "steps = 2 hero . moveUp ( steps ) hero . moveRight ( steps ) hero . moveDown ( …" at bounding box center [403, 155] width 165 height 171
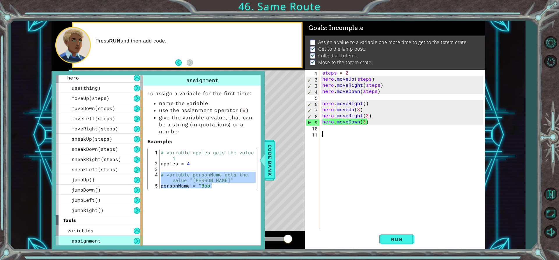
paste textarea "personName = "[PERSON_NAME]""
type textarea "personName = "[PERSON_NAME]""
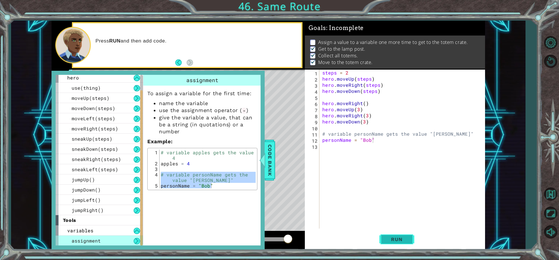
click at [411, 234] on button "Run" at bounding box center [396, 239] width 35 height 18
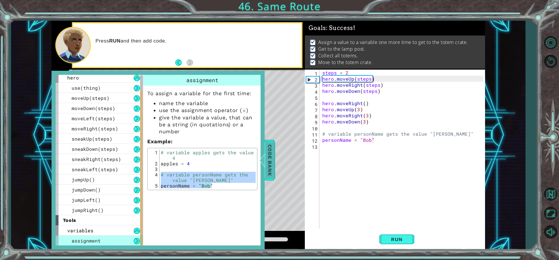
click at [269, 174] on span "Code Bank" at bounding box center [269, 160] width 9 height 36
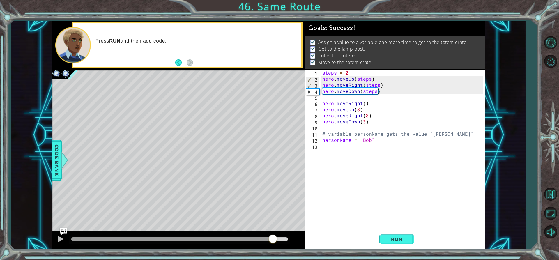
click at [274, 240] on div at bounding box center [179, 239] width 217 height 4
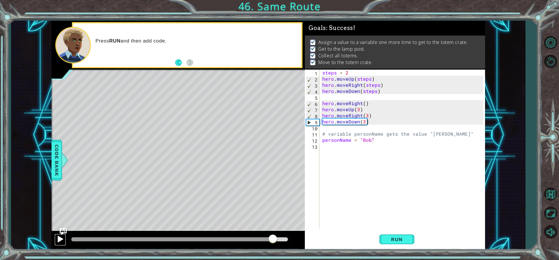
click at [63, 241] on div at bounding box center [60, 239] width 8 height 8
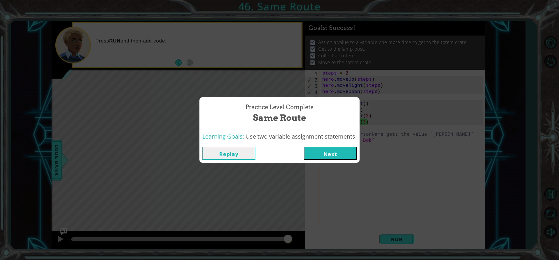
click at [340, 156] on button "Next" at bounding box center [330, 153] width 53 height 13
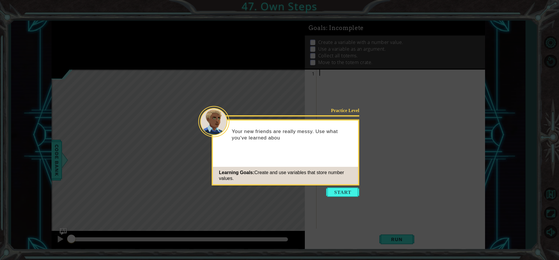
click at [333, 187] on icon at bounding box center [279, 130] width 559 height 260
click at [336, 191] on button "Start" at bounding box center [342, 192] width 33 height 9
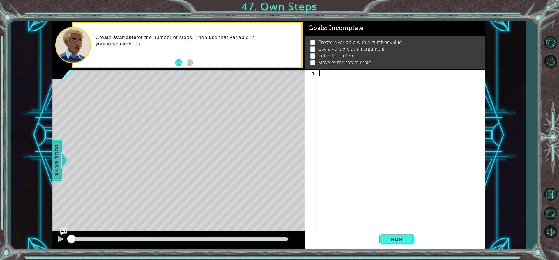
click at [62, 153] on div at bounding box center [64, 159] width 7 height 17
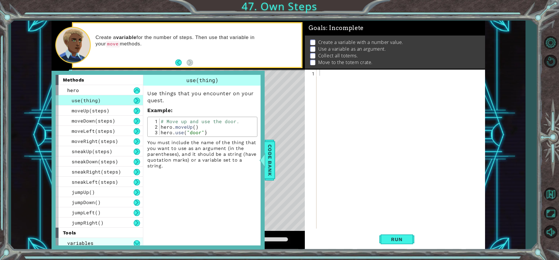
click at [92, 238] on div "variables" at bounding box center [99, 243] width 87 height 10
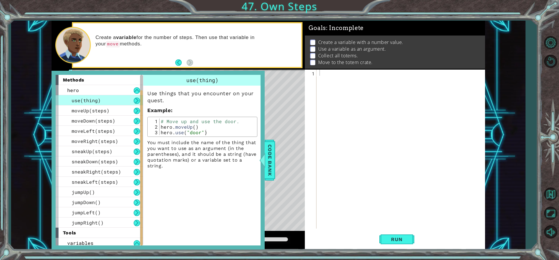
scroll to position [13, 0]
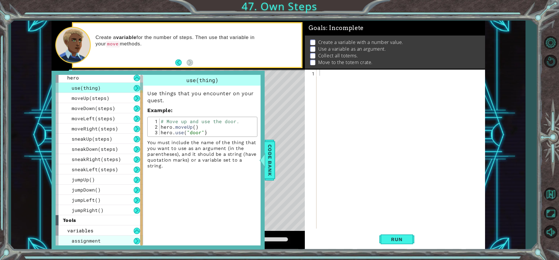
click at [78, 239] on span "assignment" at bounding box center [86, 241] width 29 height 6
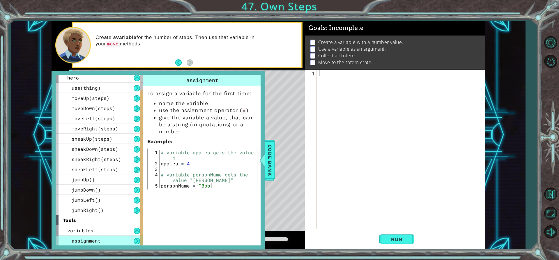
click at [328, 79] on div at bounding box center [402, 155] width 168 height 171
click at [271, 154] on span "Code Bank" at bounding box center [269, 160] width 9 height 36
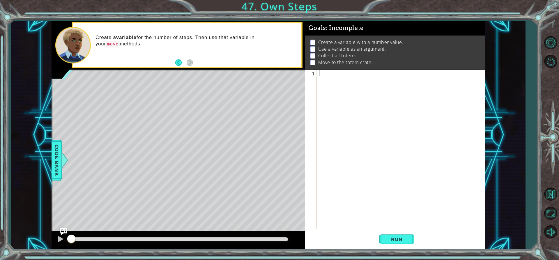
click at [343, 84] on div at bounding box center [402, 155] width 168 height 171
type textarea "s"
click at [57, 153] on span "Code Bank" at bounding box center [56, 160] width 9 height 36
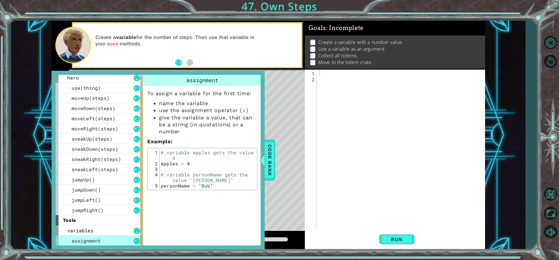
click at [337, 70] on div at bounding box center [402, 155] width 168 height 171
type textarea "# variable apples gets the value 4"
click at [370, 74] on div "# variable apples gets the value 4" at bounding box center [402, 155] width 168 height 171
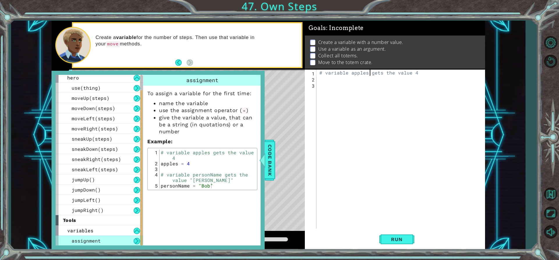
click at [365, 75] on div "# variable apples gets the value 4" at bounding box center [402, 155] width 168 height 171
click at [367, 73] on div "# variable apples gets the value 4" at bounding box center [402, 155] width 168 height 171
type textarea "# variable steps gets the value 4"
click at [393, 119] on div "# variable steps gets the value 4" at bounding box center [402, 155] width 168 height 171
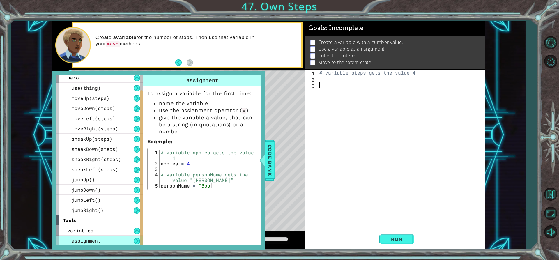
scroll to position [0, 0]
click at [370, 140] on div "# variable steps gets the value 4" at bounding box center [402, 155] width 168 height 171
click at [269, 166] on span "Code Bank" at bounding box center [269, 160] width 9 height 36
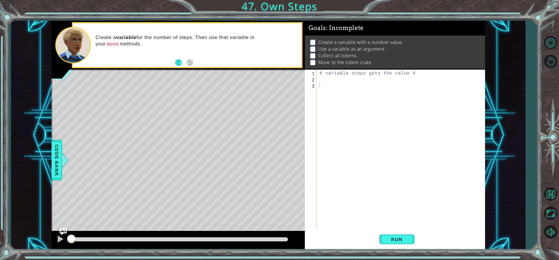
click at [331, 80] on div "# variable steps gets the value 4" at bounding box center [402, 155] width 168 height 171
drag, startPoint x: 324, startPoint y: 84, endPoint x: 324, endPoint y: 88, distance: 4.7
click at [324, 88] on div "# variable steps gets the value 4" at bounding box center [402, 155] width 168 height 171
type textarea "steps = 4"
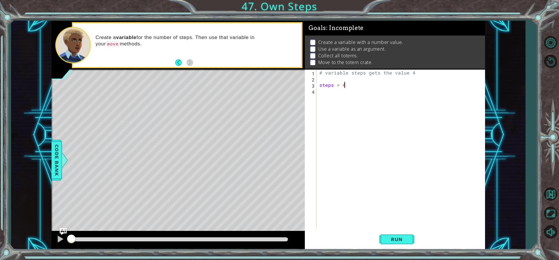
scroll to position [0, 1]
click at [350, 93] on div "# variable steps gets the value 4 steps = 4" at bounding box center [402, 155] width 168 height 171
click at [397, 240] on span "Run" at bounding box center [396, 239] width 23 height 6
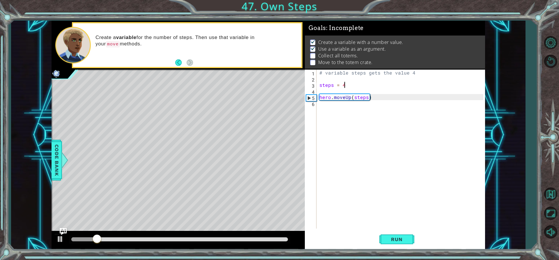
click at [347, 85] on div "# variable steps gets the value 4 steps = 4 hero . moveUp ( steps )" at bounding box center [402, 155] width 168 height 171
click at [413, 72] on div "# variable steps gets the value 4 steps = 3 hero . moveUp ( steps )" at bounding box center [402, 155] width 168 height 171
type textarea "# variable steps gets the value 3"
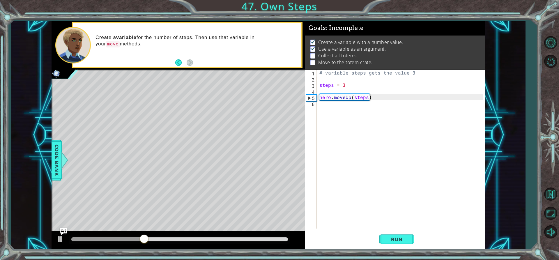
click at [324, 108] on div "# variable steps gets the value 3 steps = 3 hero . moveUp ( steps )" at bounding box center [402, 155] width 168 height 171
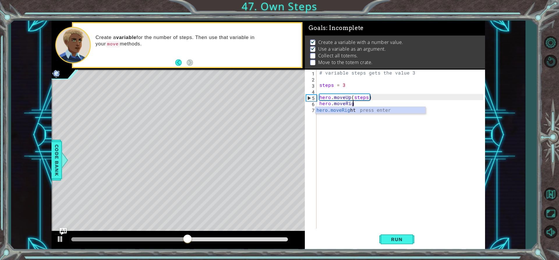
scroll to position [0, 2]
type textarea "hero.moveRight(steps)"
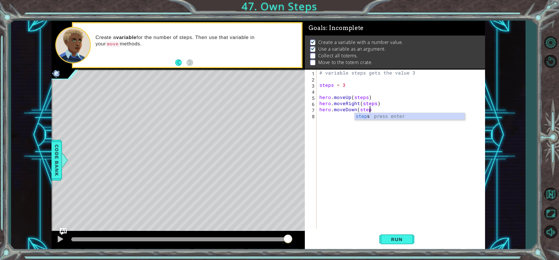
scroll to position [0, 3]
type textarea "hero.moveDown(steps)"
type textarea "hero.moveRight(steps)"
click at [405, 239] on span "Run" at bounding box center [396, 239] width 23 height 6
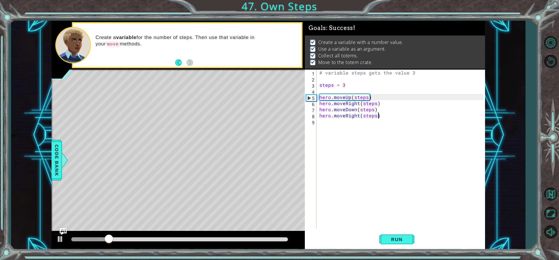
click at [265, 239] on div at bounding box center [179, 239] width 217 height 4
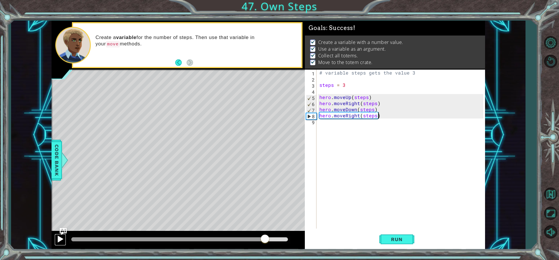
click at [56, 239] on button at bounding box center [60, 240] width 12 height 12
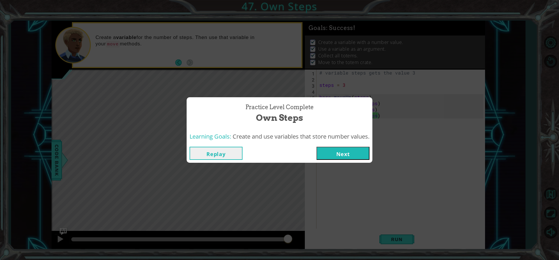
click at [355, 149] on button "Next" at bounding box center [343, 153] width 53 height 13
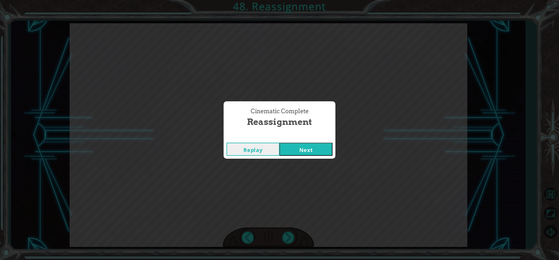
click at [321, 155] on button "Next" at bounding box center [306, 149] width 53 height 13
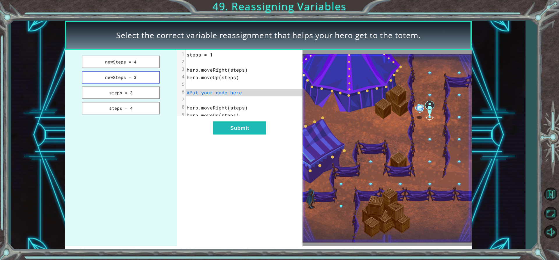
click at [134, 79] on button "newSteps = 3" at bounding box center [121, 77] width 78 height 13
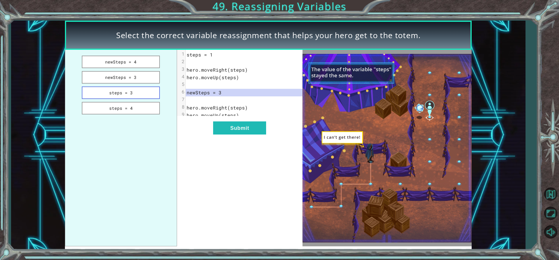
click at [123, 93] on button "steps = 3" at bounding box center [121, 92] width 78 height 13
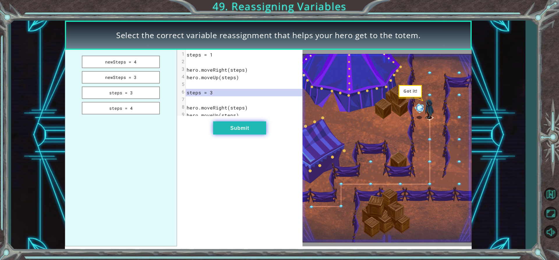
click at [248, 135] on button "Submit" at bounding box center [239, 127] width 53 height 13
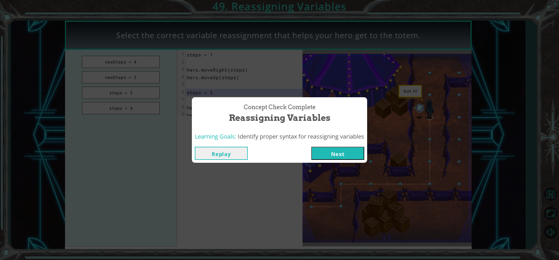
click at [329, 153] on button "Next" at bounding box center [337, 153] width 53 height 13
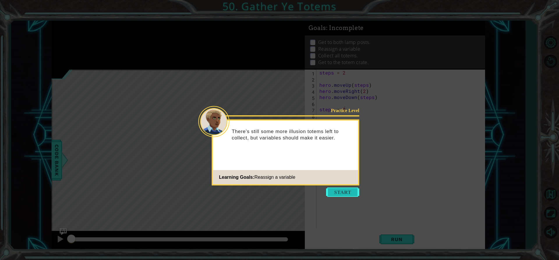
click at [343, 192] on button "Start" at bounding box center [342, 192] width 33 height 9
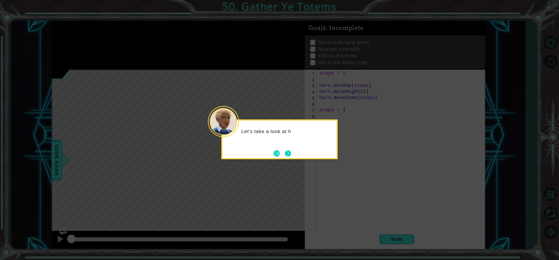
click at [290, 156] on button "Next" at bounding box center [288, 153] width 6 height 6
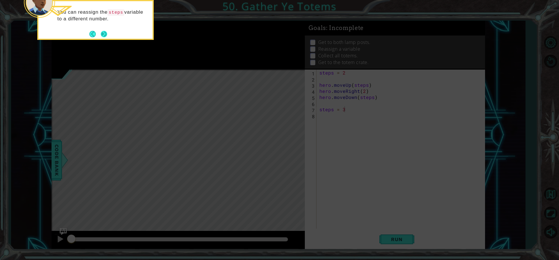
click at [104, 37] on button "Next" at bounding box center [104, 34] width 6 height 6
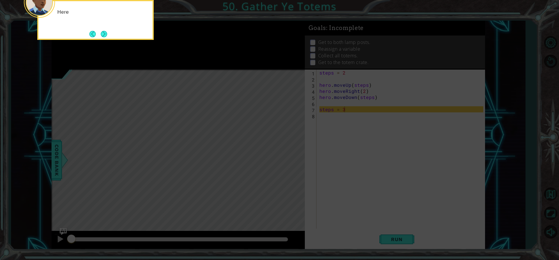
click at [104, 37] on button "Next" at bounding box center [104, 34] width 6 height 6
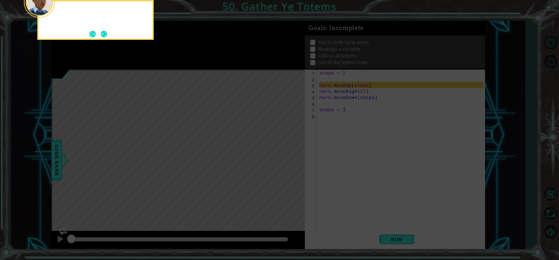
click at [104, 37] on button "Next" at bounding box center [104, 34] width 6 height 6
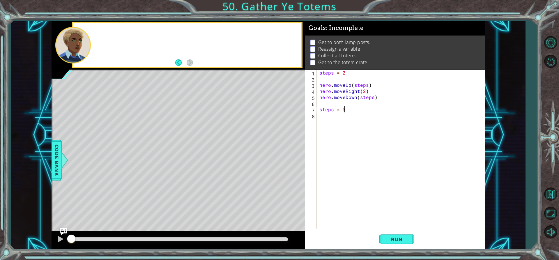
click at [104, 37] on div at bounding box center [187, 44] width 228 height 43
click at [404, 240] on span "Run" at bounding box center [396, 239] width 23 height 6
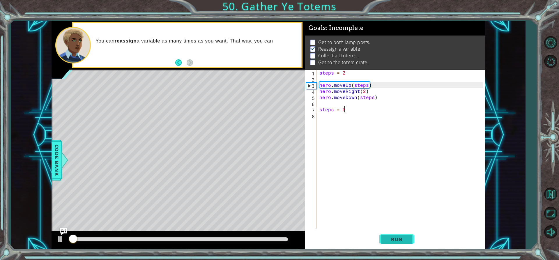
scroll to position [3, 0]
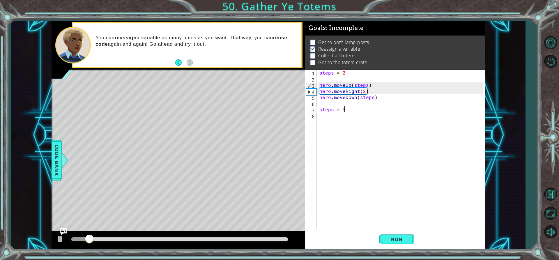
click at [333, 123] on div "steps = 2 hero . moveUp ( steps ) hero . moveRight ( 2 ) hero . moveDown ( step…" at bounding box center [402, 155] width 168 height 171
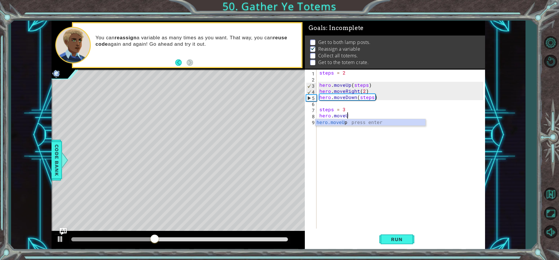
scroll to position [0, 2]
type textarea "hero.moveUp(steps)"
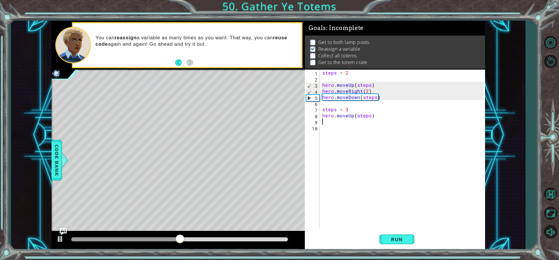
scroll to position [0, 0]
click at [398, 241] on span "Run" at bounding box center [396, 239] width 23 height 6
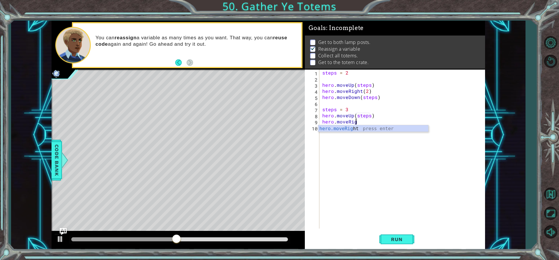
scroll to position [0, 2]
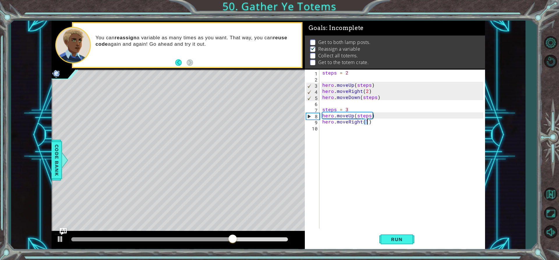
type textarea "hero.moveRight(2)"
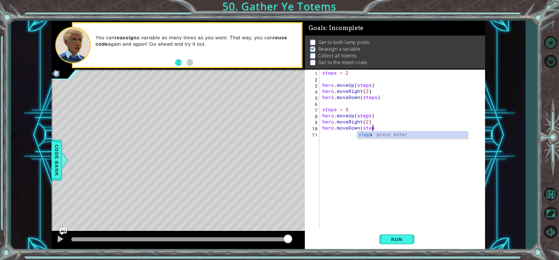
scroll to position [0, 3]
type textarea "hero.moveDown(steps)"
type textarea "hero.moveUp(4)"
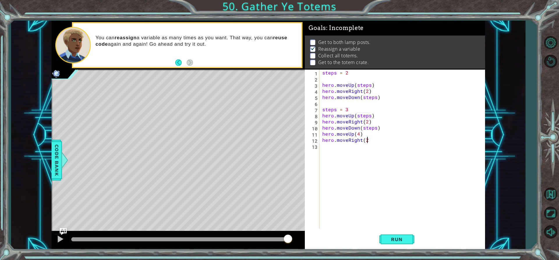
type textarea "hero.moveRight(2)"
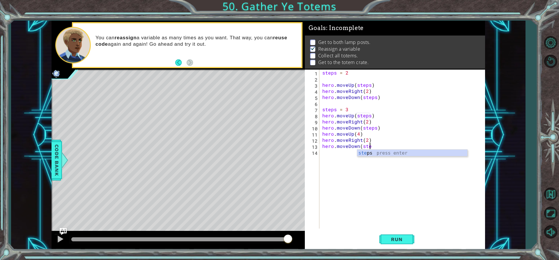
scroll to position [0, 3]
type textarea "hero.moveDown(steps)"
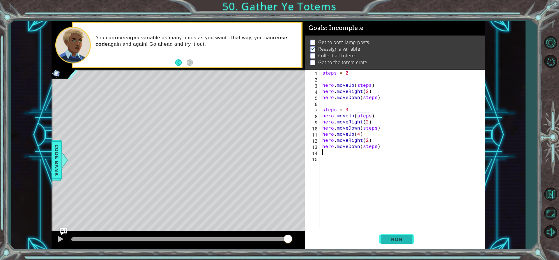
click at [383, 242] on button "Run" at bounding box center [396, 239] width 35 height 18
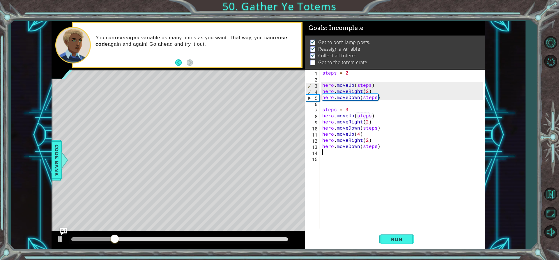
click at [268, 241] on div at bounding box center [179, 239] width 217 height 4
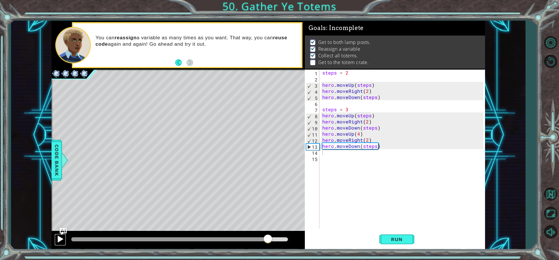
click at [58, 241] on div at bounding box center [60, 239] width 8 height 8
click at [375, 145] on div "steps = 2 hero . moveUp ( steps ) hero . moveRight ( 2 ) hero . moveDown ( step…" at bounding box center [403, 155] width 165 height 171
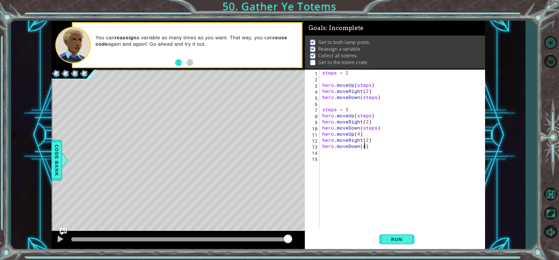
scroll to position [0, 3]
type textarea "hero.moveDown(4)"
click at [392, 231] on button "Run" at bounding box center [396, 239] width 35 height 18
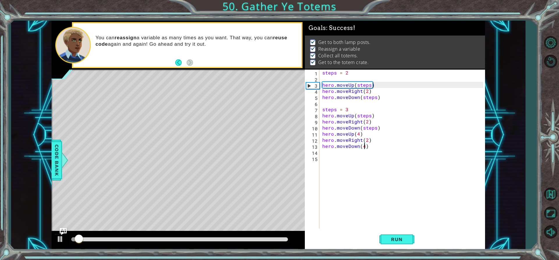
click at [280, 241] on div at bounding box center [179, 239] width 217 height 4
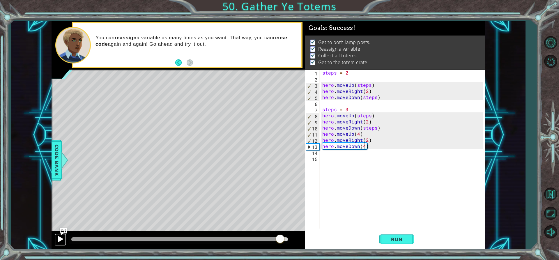
click at [60, 238] on div at bounding box center [60, 239] width 8 height 8
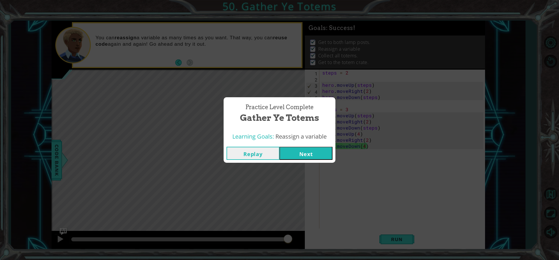
click at [307, 149] on button "Next" at bounding box center [306, 153] width 53 height 13
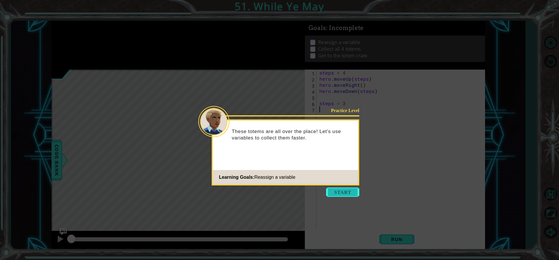
click at [338, 194] on button "Start" at bounding box center [342, 192] width 33 height 9
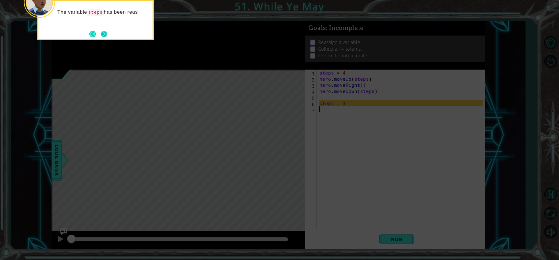
click at [104, 34] on button "Next" at bounding box center [104, 34] width 6 height 6
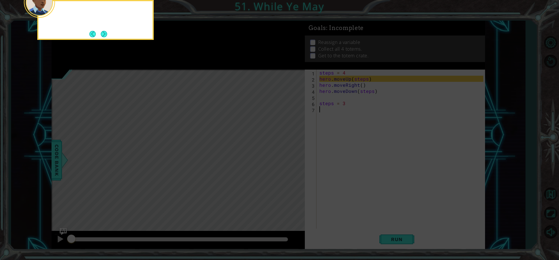
click at [104, 34] on button "Next" at bounding box center [104, 34] width 6 height 6
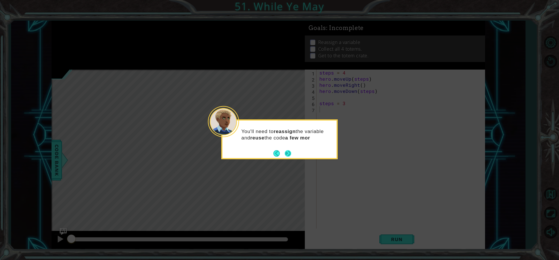
click at [290, 154] on button "Next" at bounding box center [288, 153] width 6 height 6
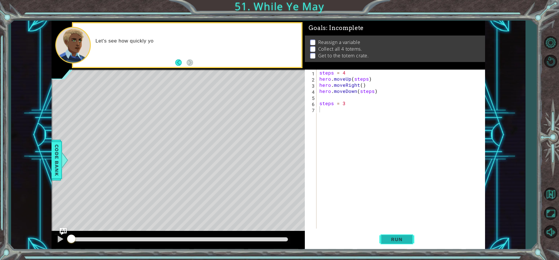
click at [397, 241] on span "Run" at bounding box center [396, 239] width 23 height 6
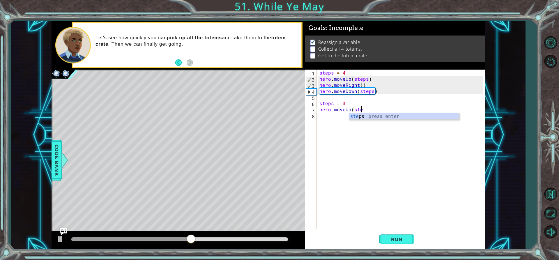
scroll to position [0, 3]
type textarea "hero.moveUp(steps)"
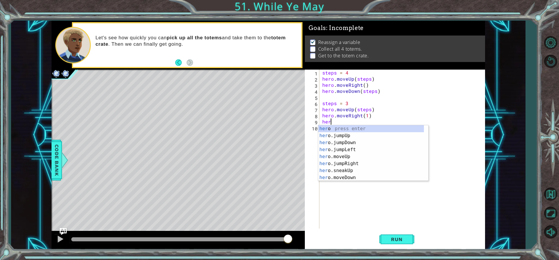
scroll to position [0, 0]
type textarea "h"
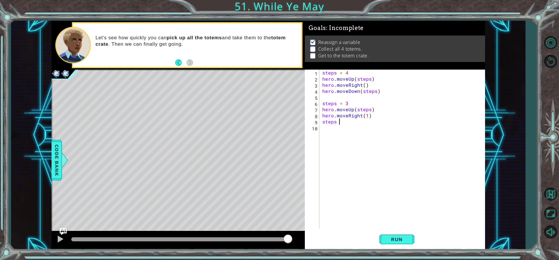
scroll to position [0, 1]
type textarea "steps = 2"
click at [323, 120] on div "steps = 4 hero . moveUp ( steps ) hero . moveRight ( ) hero . moveDown ( steps …" at bounding box center [403, 155] width 165 height 171
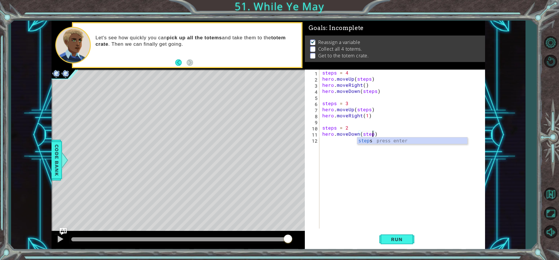
type textarea "hero.moveDown(steps)"
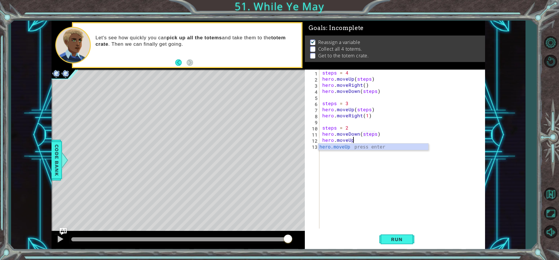
scroll to position [0, 2]
type textarea "hero.moveUp(steps)"
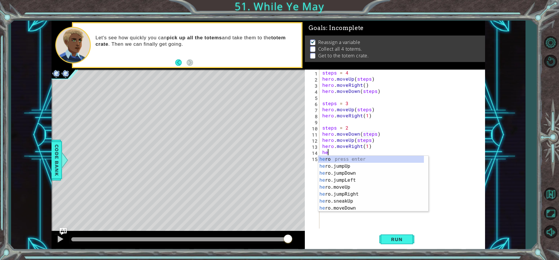
scroll to position [0, 3]
type textarea "hero.moveRight(1)hero."
type textarea "h"
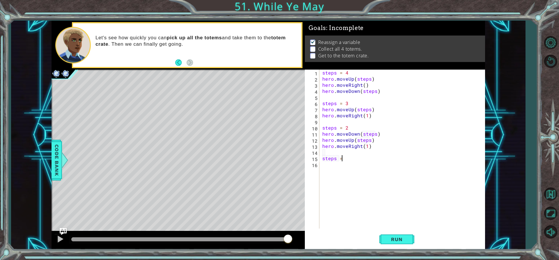
scroll to position [0, 1]
type textarea "steps = 1"
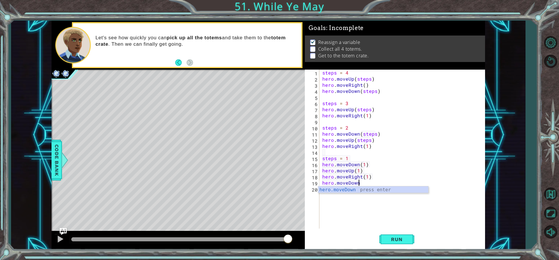
scroll to position [0, 3]
type textarea "hero.moveDown(1)"
click at [384, 234] on button "Run" at bounding box center [396, 239] width 35 height 18
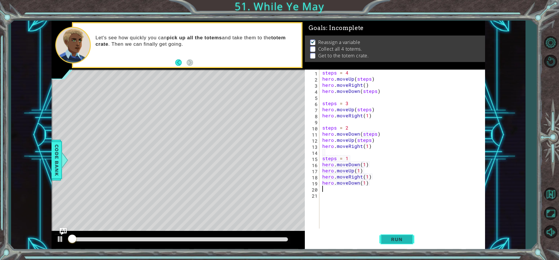
scroll to position [0, 0]
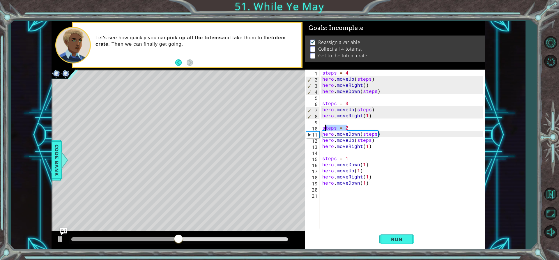
drag, startPoint x: 349, startPoint y: 129, endPoint x: 325, endPoint y: 128, distance: 24.5
click at [325, 128] on div "steps = 4 hero . moveUp ( steps ) hero . moveRight ( ) hero . moveDown ( steps …" at bounding box center [403, 155] width 165 height 171
type textarea "s"
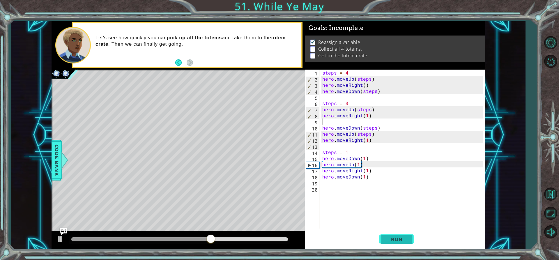
click at [402, 236] on button "Run" at bounding box center [396, 239] width 35 height 18
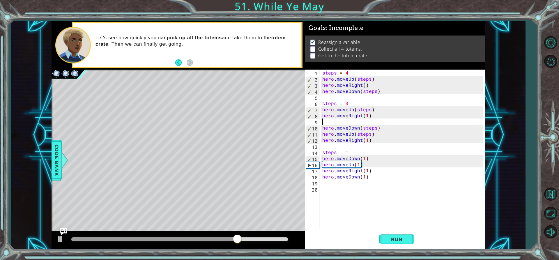
click at [379, 128] on div "steps = 4 hero . moveUp ( steps ) hero . moveRight ( ) hero . moveDown ( steps …" at bounding box center [403, 155] width 165 height 171
type textarea "hero.moveDown(steps)"
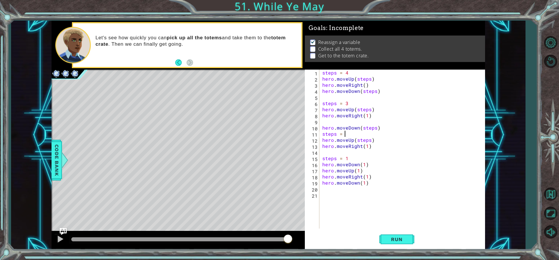
scroll to position [0, 1]
click at [412, 239] on button "Run" at bounding box center [396, 239] width 35 height 18
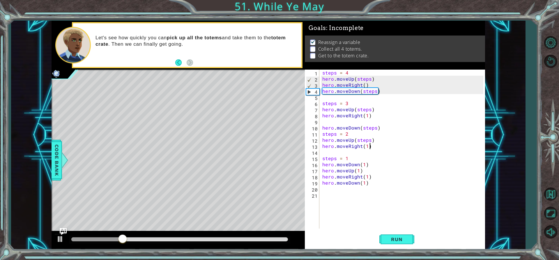
click at [371, 146] on div "steps = 4 hero . moveUp ( steps ) hero . moveRight ( ) hero . moveDown ( steps …" at bounding box center [403, 155] width 165 height 171
type textarea "hero.moveRight(1)"
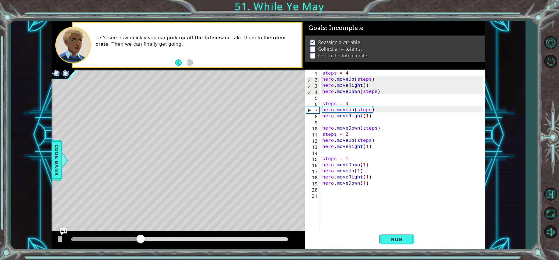
scroll to position [0, 0]
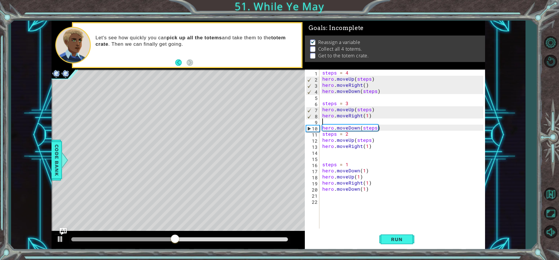
click at [325, 120] on div "steps = 4 hero . moveUp ( steps ) hero . moveRight ( ) hero . moveDown ( steps …" at bounding box center [403, 155] width 165 height 171
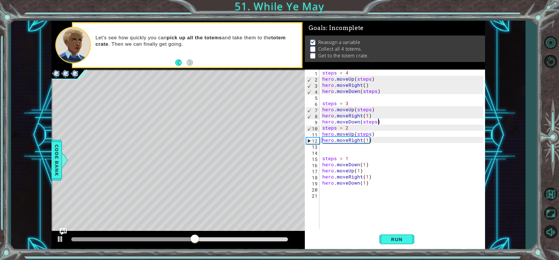
click at [385, 123] on div "steps = 4 hero . moveUp ( steps ) hero . moveRight ( ) hero . moveDown ( steps …" at bounding box center [403, 155] width 165 height 171
type textarea "hero.moveDown(steps)"
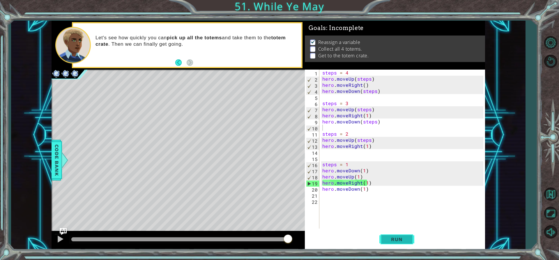
click at [392, 240] on span "Run" at bounding box center [396, 239] width 23 height 6
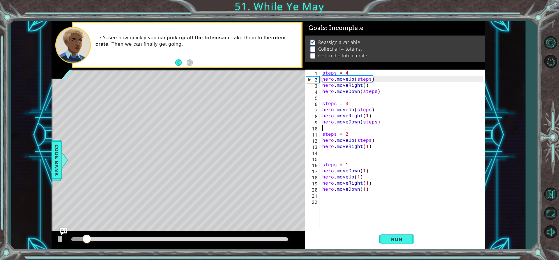
click at [201, 235] on div at bounding box center [179, 240] width 254 height 19
click at [204, 238] on div at bounding box center [179, 239] width 217 height 4
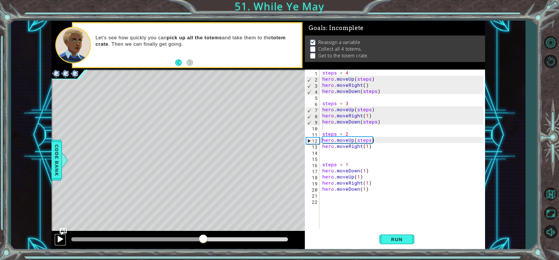
click at [61, 238] on div at bounding box center [60, 239] width 8 height 8
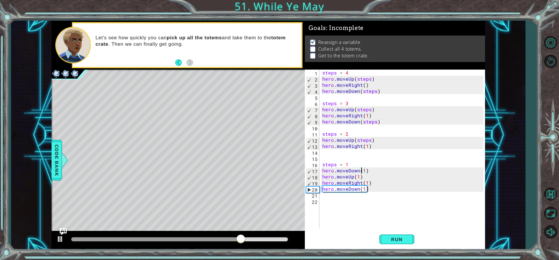
click at [363, 171] on div "steps = 4 hero . moveUp ( steps ) hero . moveRight ( ) hero . moveDown ( steps …" at bounding box center [403, 155] width 165 height 171
click at [365, 170] on div "steps = 4 hero . moveUp ( steps ) hero . moveRight ( ) hero . moveDown ( steps …" at bounding box center [403, 155] width 165 height 171
type textarea "hero.moveDown(2)"
click at [408, 237] on span "Run" at bounding box center [396, 239] width 23 height 6
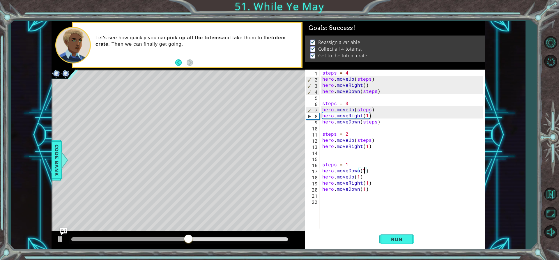
drag, startPoint x: 194, startPoint y: 253, endPoint x: 270, endPoint y: 240, distance: 77.5
click at [270, 240] on div at bounding box center [179, 239] width 217 height 4
click at [59, 236] on div at bounding box center [60, 239] width 8 height 8
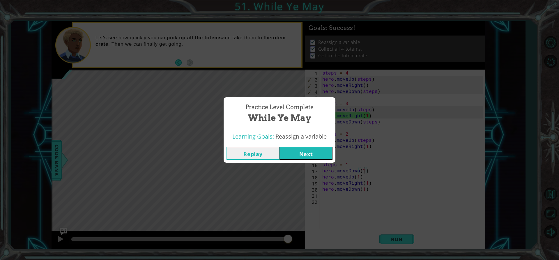
click at [295, 153] on button "Next" at bounding box center [306, 153] width 53 height 13
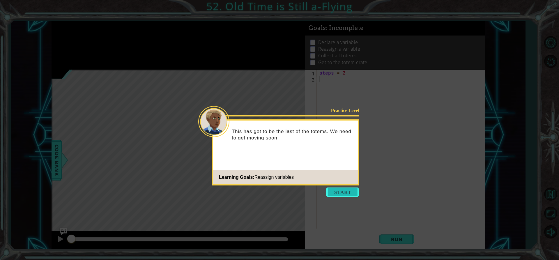
click at [353, 194] on button "Start" at bounding box center [342, 192] width 33 height 9
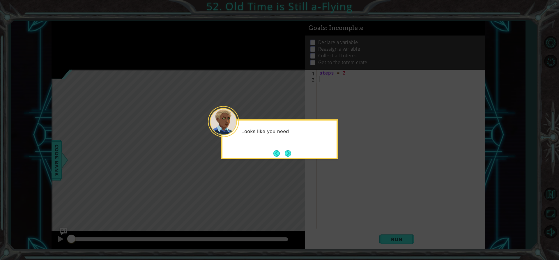
click at [282, 151] on button "Back" at bounding box center [278, 153] width 11 height 6
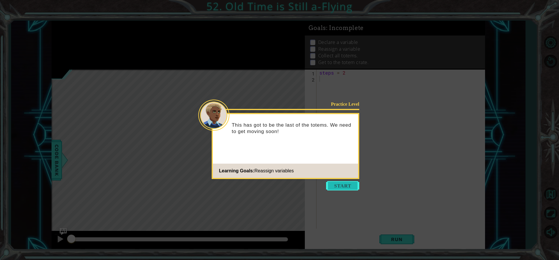
click at [350, 186] on button "Start" at bounding box center [342, 185] width 33 height 9
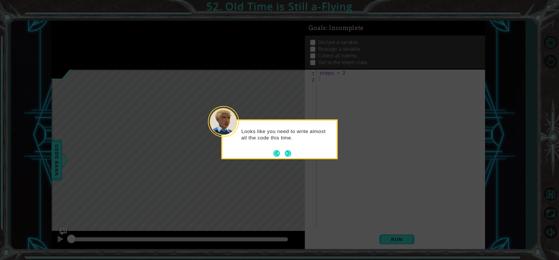
click at [291, 151] on button "Next" at bounding box center [288, 153] width 6 height 6
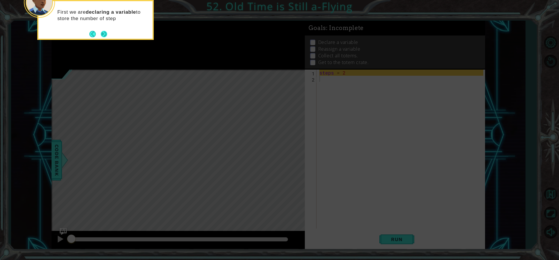
click at [106, 37] on button "Next" at bounding box center [104, 34] width 6 height 6
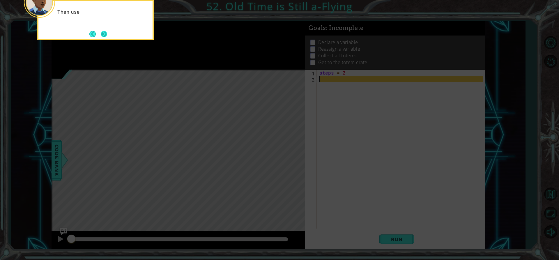
click at [106, 37] on button "Next" at bounding box center [104, 34] width 6 height 6
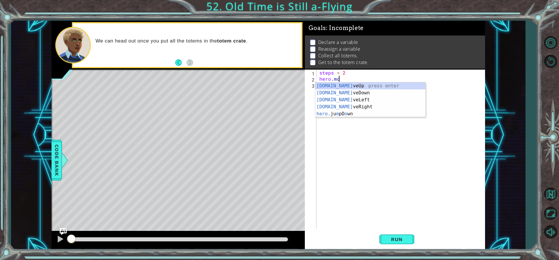
scroll to position [0, 1]
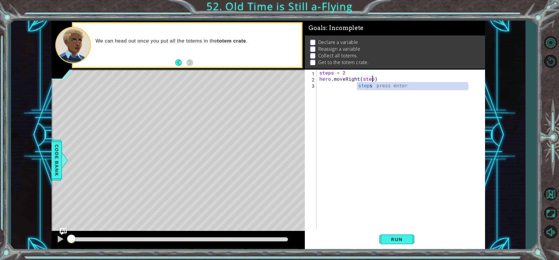
type textarea "hero.moveRight(steps)"
type textarea "hero.moveDwon"
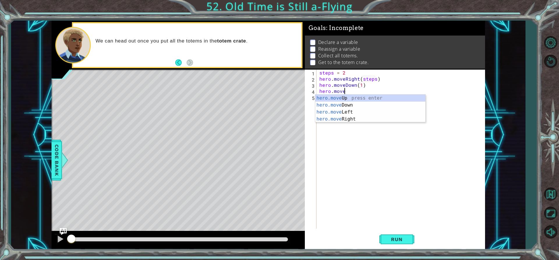
scroll to position [0, 4]
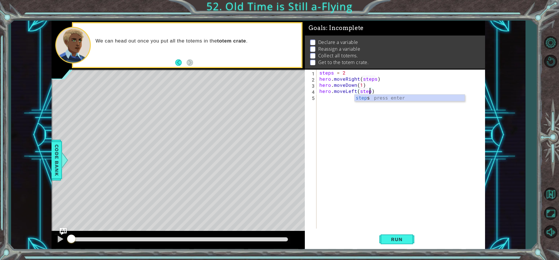
type textarea "hero.moveLeft(steps)"
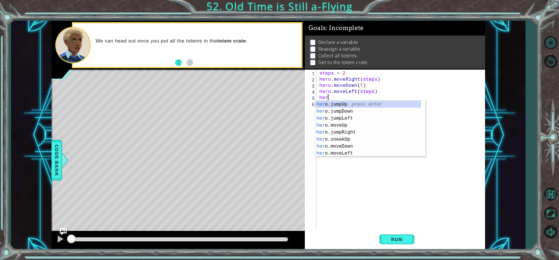
scroll to position [0, 0]
type textarea "h"
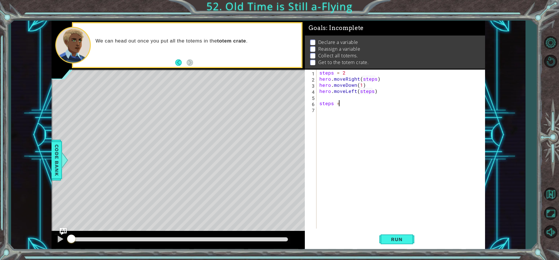
scroll to position [0, 1]
type textarea "steps = 4"
type textarea "hero.moveRight(steps)"
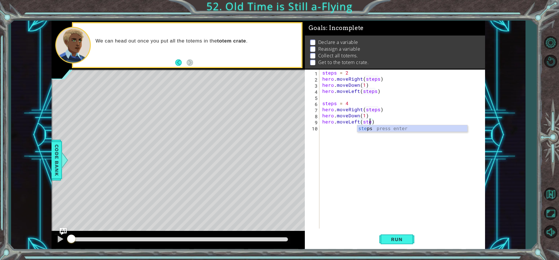
type textarea "hero.moveLeft(steps)"
type textarea "steps = 6"
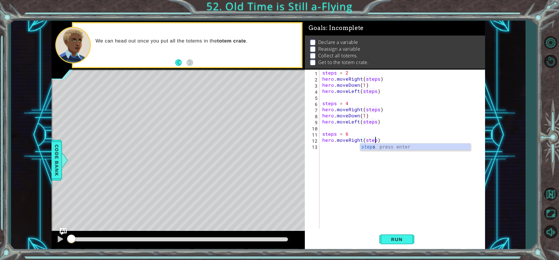
scroll to position [0, 3]
type textarea "hero.moveRight(steps)"
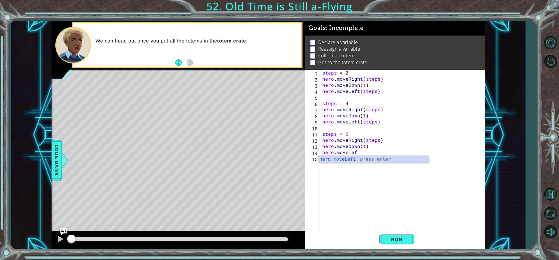
scroll to position [0, 2]
type textarea "hero.moveLeft(steps)"
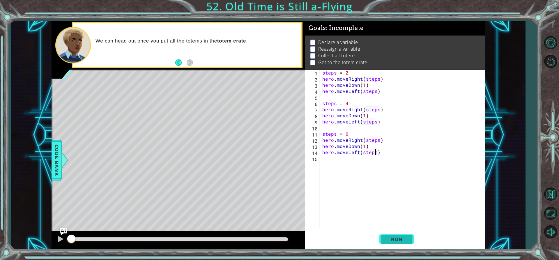
scroll to position [0, 0]
click at [393, 232] on button "Run" at bounding box center [396, 239] width 35 height 18
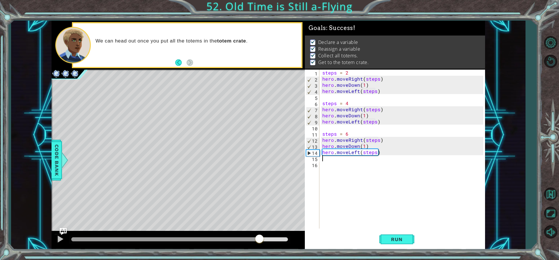
drag, startPoint x: 260, startPoint y: 240, endPoint x: 263, endPoint y: 240, distance: 3.3
click at [261, 240] on div at bounding box center [179, 239] width 217 height 4
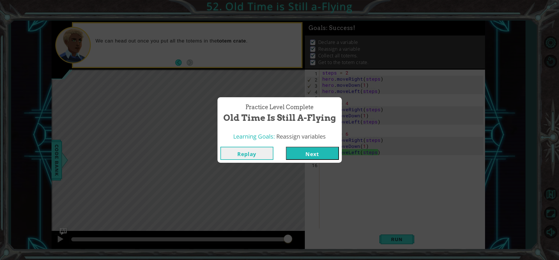
click at [296, 149] on button "Next" at bounding box center [312, 153] width 53 height 13
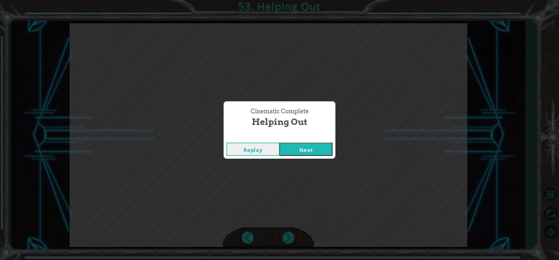
click at [305, 138] on div "Cinematic Complete" at bounding box center [280, 137] width 112 height 6
click at [303, 146] on button "Next" at bounding box center [306, 149] width 53 height 13
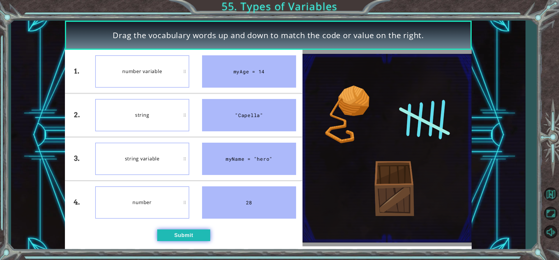
click at [179, 235] on button "Submit" at bounding box center [183, 235] width 53 height 12
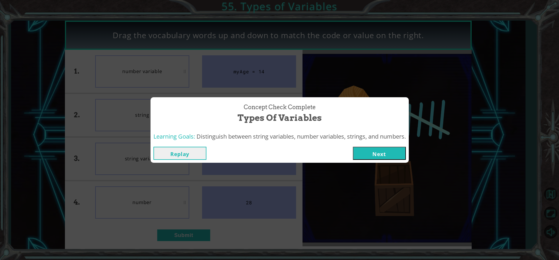
click at [390, 160] on button "Next" at bounding box center [379, 153] width 53 height 13
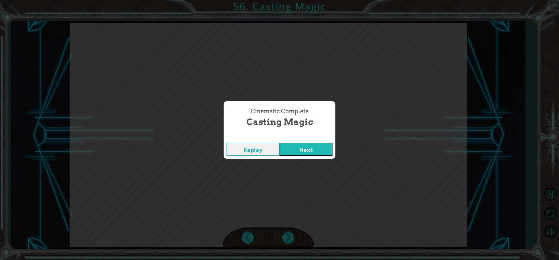
click at [291, 151] on button "Next" at bounding box center [306, 149] width 53 height 13
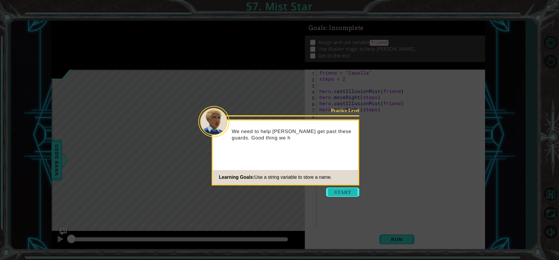
click at [349, 195] on button "Start" at bounding box center [342, 192] width 33 height 9
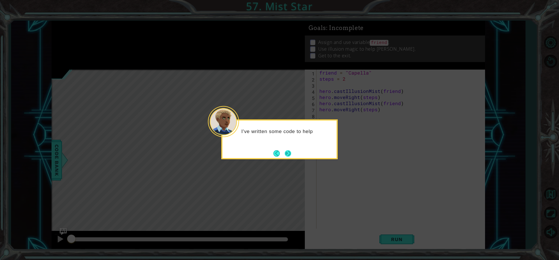
click at [290, 156] on button "Next" at bounding box center [288, 153] width 6 height 6
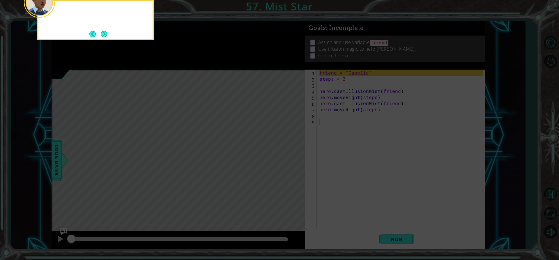
click at [290, 156] on icon at bounding box center [279, 39] width 559 height 442
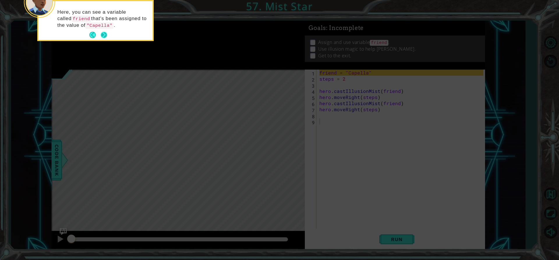
click at [101, 36] on button "Next" at bounding box center [104, 35] width 6 height 6
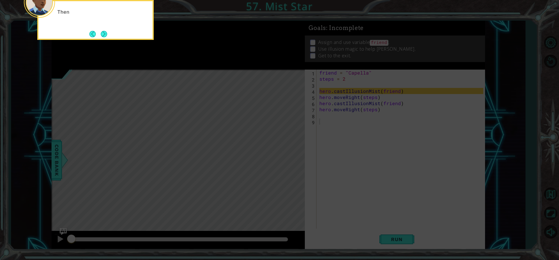
click at [101, 36] on button "Next" at bounding box center [104, 34] width 6 height 6
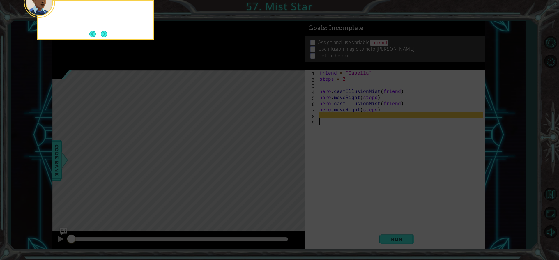
click at [101, 36] on button "Next" at bounding box center [104, 34] width 6 height 6
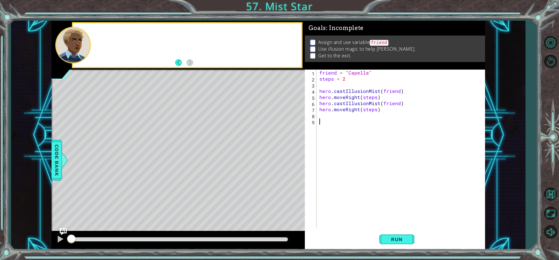
click at [101, 36] on div at bounding box center [187, 44] width 228 height 43
click at [405, 239] on span "Run" at bounding box center [396, 239] width 23 height 6
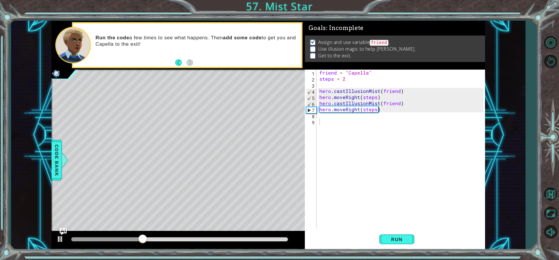
click at [317, 87] on div "1 2 3 4 5 6 7 8 9 friend = "Capella" steps = 2 hero . castIllusionMist ( friend…" at bounding box center [394, 149] width 178 height 159
click at [324, 85] on div "friend = "Capella" steps = 2 hero . castIllusionMist ( friend ) hero . moveRigh…" at bounding box center [402, 155] width 168 height 171
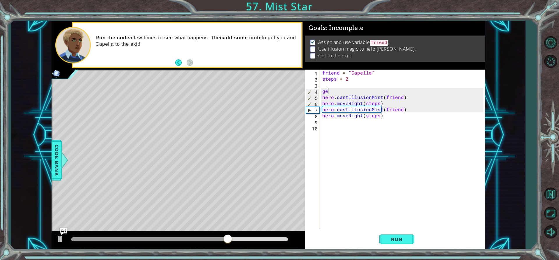
type textarea "g"
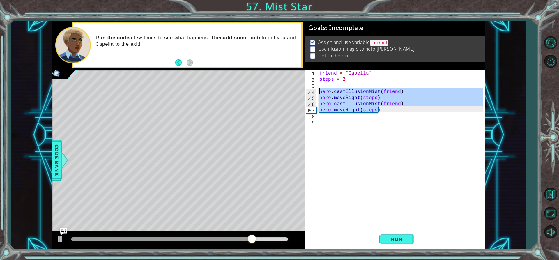
drag, startPoint x: 380, startPoint y: 112, endPoint x: 313, endPoint y: 93, distance: 69.3
click at [313, 93] on div "1 2 3 4 5 6 7 8 9 friend = "Capella" steps = 2 hero . castIllusionMist ( friend…" at bounding box center [394, 149] width 178 height 159
type textarea "hero.castIllusionMist(friend) hero.moveRight(steps)"
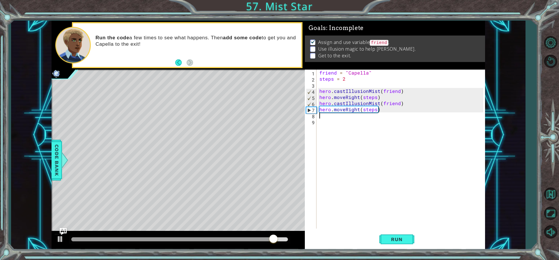
click at [326, 115] on div "friend = "Capella" steps = 2 hero . castIllusionMist ( friend ) hero . moveRigh…" at bounding box center [402, 155] width 168 height 171
paste textarea "hero.moveRight(steps)"
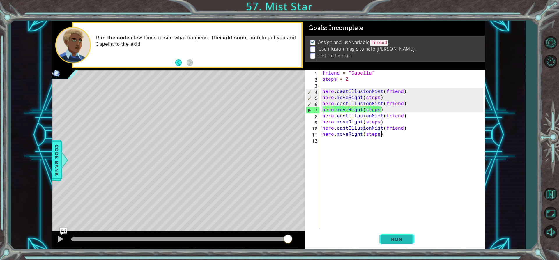
type textarea "hero.moveRight(steps)"
click at [398, 236] on button "Run" at bounding box center [396, 239] width 35 height 18
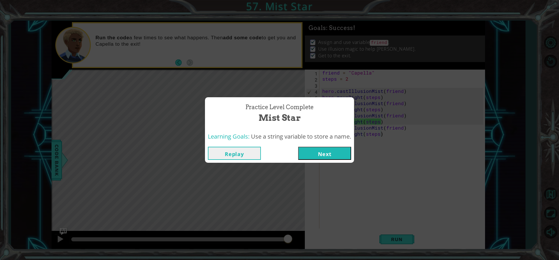
click at [343, 151] on button "Next" at bounding box center [324, 153] width 53 height 13
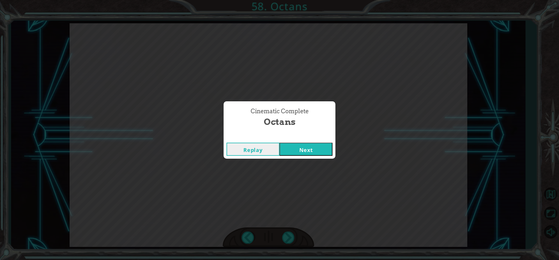
click at [314, 156] on div "Replay Next" at bounding box center [280, 149] width 112 height 19
click at [314, 155] on button "Next" at bounding box center [306, 149] width 53 height 13
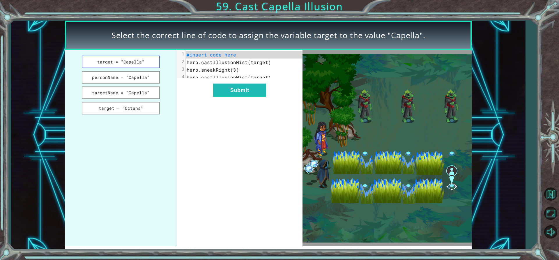
click at [135, 64] on button "target = "Capella"" at bounding box center [121, 62] width 78 height 13
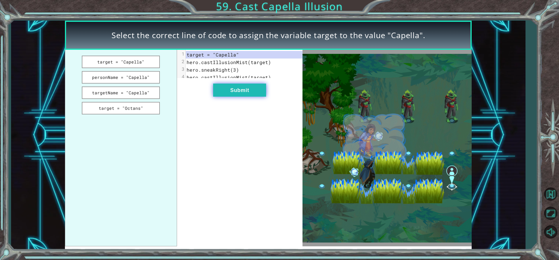
click at [220, 90] on button "Submit" at bounding box center [239, 90] width 53 height 13
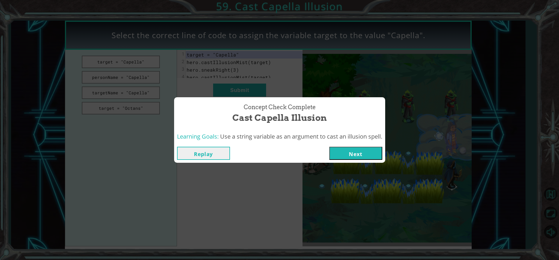
click at [354, 157] on button "Next" at bounding box center [355, 153] width 53 height 13
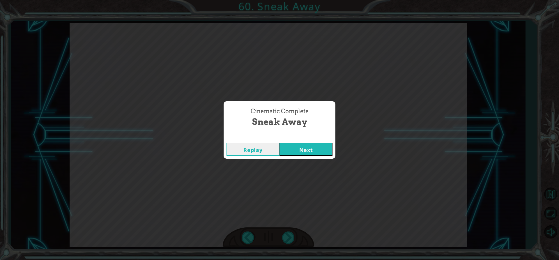
click at [314, 149] on button "Next" at bounding box center [306, 149] width 53 height 13
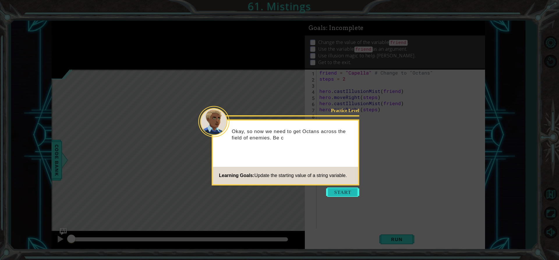
click at [353, 188] on button "Start" at bounding box center [342, 192] width 33 height 9
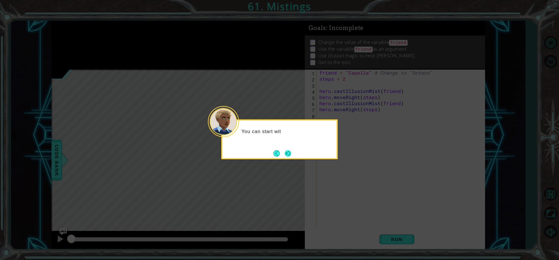
click at [286, 157] on button "Next" at bounding box center [288, 153] width 6 height 6
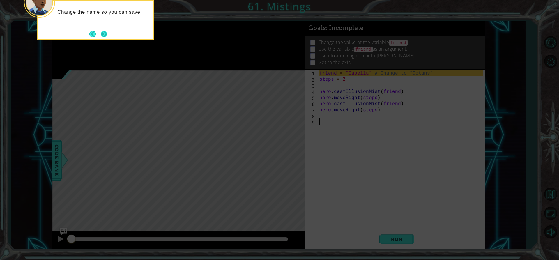
click at [106, 31] on button "Next" at bounding box center [104, 34] width 6 height 6
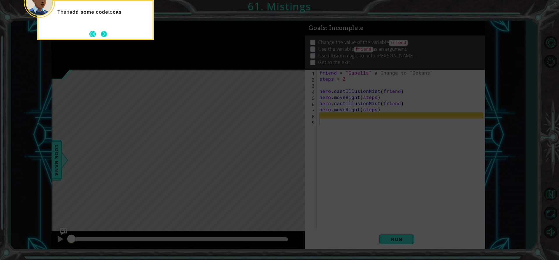
click at [107, 33] on button "Next" at bounding box center [104, 34] width 6 height 6
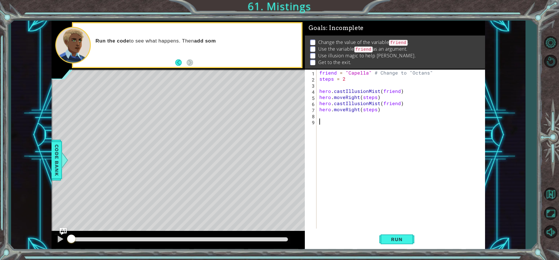
click at [378, 231] on div "Run" at bounding box center [397, 239] width 180 height 18
click at [85, 162] on div "Level Map" at bounding box center [186, 156] width 269 height 172
click at [85, 163] on div "Level Map" at bounding box center [186, 156] width 269 height 172
click at [403, 241] on span "Run" at bounding box center [396, 239] width 23 height 6
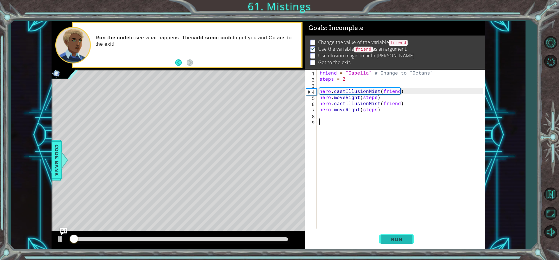
scroll to position [3, 0]
click at [403, 241] on span "Run" at bounding box center [396, 239] width 23 height 6
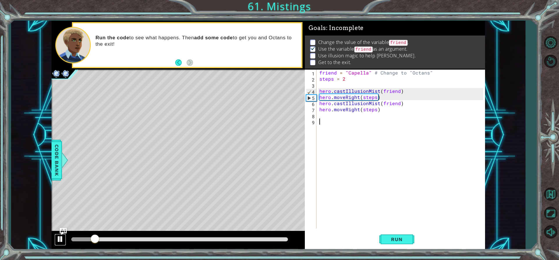
click at [59, 236] on div at bounding box center [60, 239] width 8 height 8
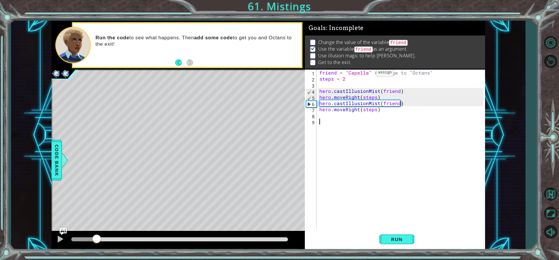
click at [366, 74] on div "friend = "Capella" # Change to "Octans" steps = 2 hero . castIllusionMist ( fri…" at bounding box center [402, 155] width 168 height 171
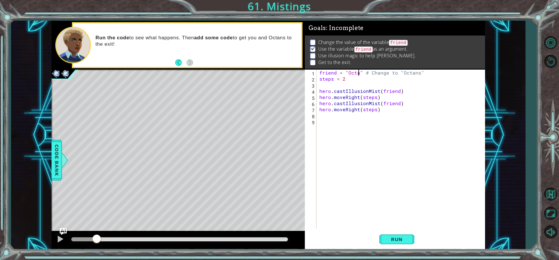
scroll to position [0, 3]
click at [87, 164] on div "Level Map" at bounding box center [186, 156] width 269 height 172
click at [401, 238] on span "Run" at bounding box center [396, 239] width 23 height 6
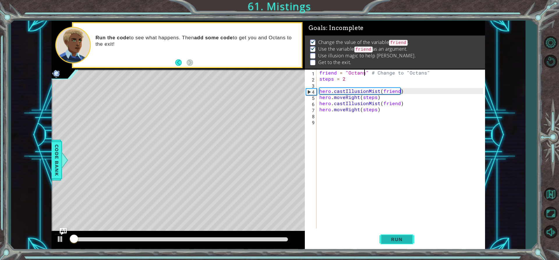
click at [401, 238] on span "Run" at bounding box center [396, 239] width 23 height 6
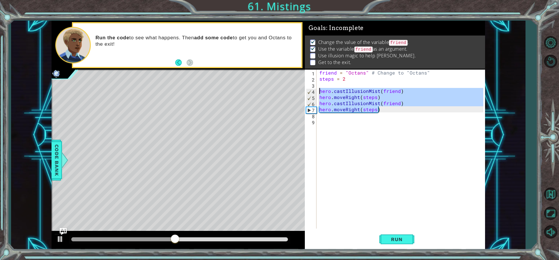
drag, startPoint x: 385, startPoint y: 112, endPoint x: 320, endPoint y: 89, distance: 68.4
click at [320, 89] on div "friend = "Octans" # Change to "Octans" steps = 2 hero . castIllusionMist ( frie…" at bounding box center [402, 155] width 168 height 171
type textarea "hero.castIllusionMist(friend) hero.moveRight(steps)"
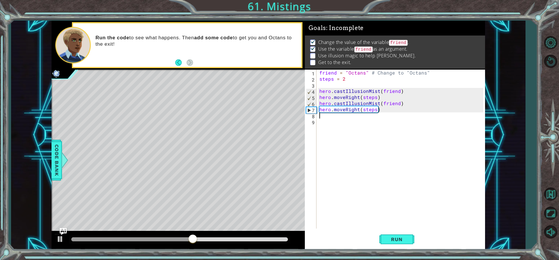
click at [337, 117] on div "friend = "Octans" # Change to "Octans" steps = 2 hero . castIllusionMist ( frie…" at bounding box center [402, 155] width 168 height 171
paste textarea "hero.moveRight(steps)"
type textarea "hero.moveRight(steps)"
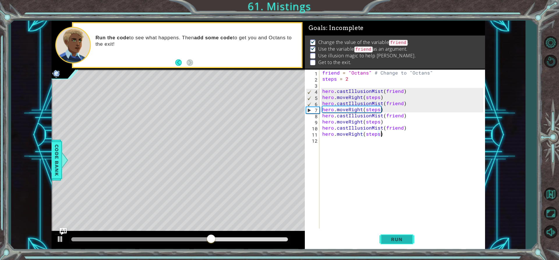
click at [398, 242] on span "Run" at bounding box center [396, 239] width 23 height 6
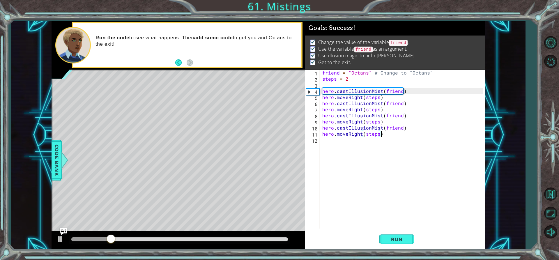
click at [266, 237] on div at bounding box center [180, 240] width 222 height 8
click at [266, 240] on div at bounding box center [179, 239] width 217 height 4
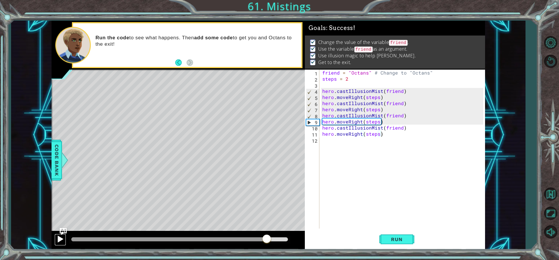
click at [56, 238] on div at bounding box center [60, 239] width 8 height 8
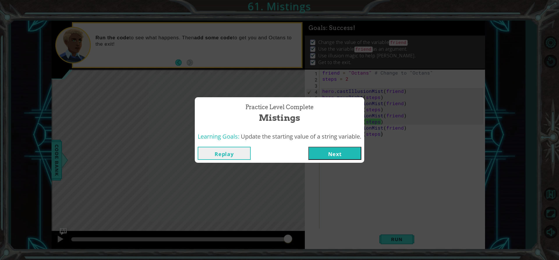
click at [316, 158] on button "Next" at bounding box center [334, 153] width 53 height 13
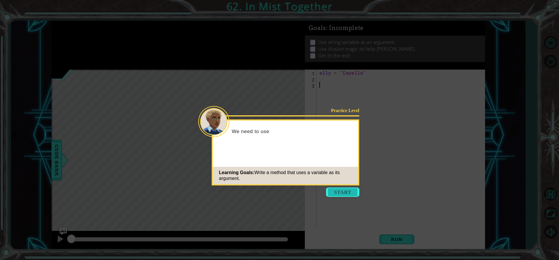
click at [341, 193] on button "Start" at bounding box center [342, 192] width 33 height 9
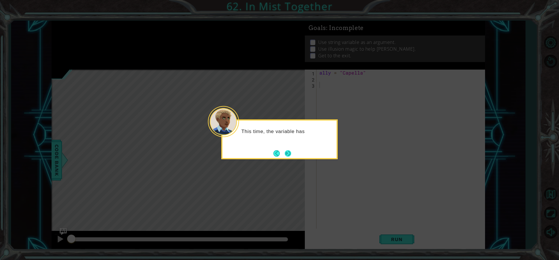
click at [290, 155] on button "Next" at bounding box center [288, 153] width 6 height 6
click at [290, 155] on button "Next" at bounding box center [288, 153] width 7 height 7
click at [290, 155] on button "Next" at bounding box center [288, 153] width 6 height 6
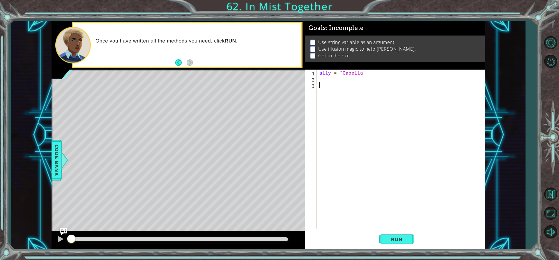
click at [334, 82] on div "ally = "Capella"" at bounding box center [402, 155] width 168 height 171
click at [334, 82] on div "ally = "Capella"" at bounding box center [400, 149] width 165 height 159
type textarea "hero.castIllusionMist(Cappella)"
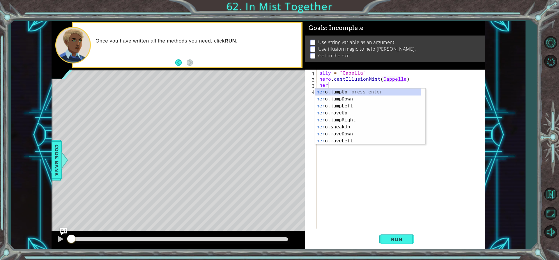
scroll to position [0, 0]
type textarea "h"
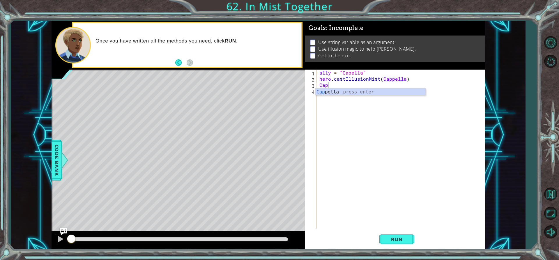
scroll to position [0, 0]
type textarea "Cappella"
type textarea "Cappelle.moveRight"
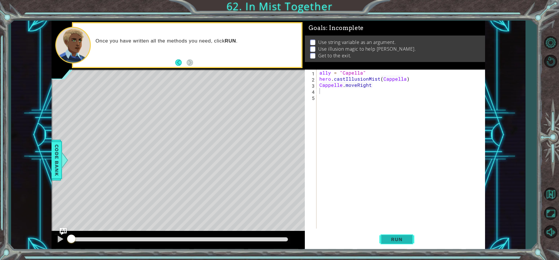
click at [403, 244] on button "Run" at bounding box center [396, 239] width 35 height 18
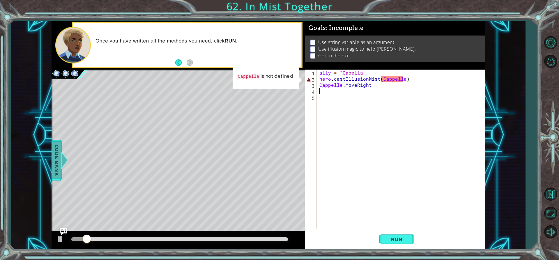
click at [63, 161] on div at bounding box center [64, 159] width 7 height 17
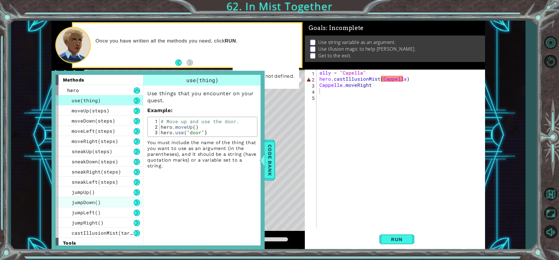
scroll to position [13, 0]
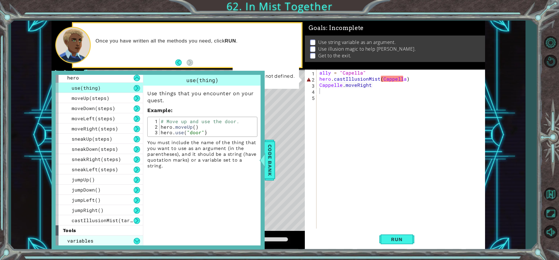
click at [114, 242] on div "variables" at bounding box center [99, 241] width 87 height 10
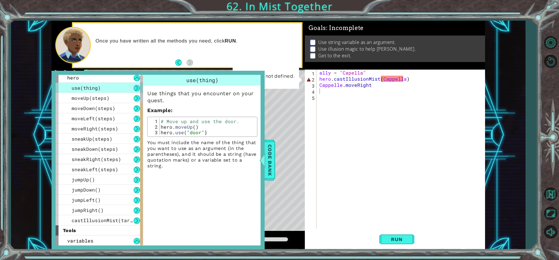
scroll to position [33, 0]
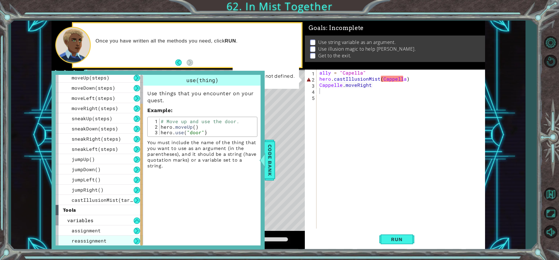
click at [118, 236] on div "reassignment" at bounding box center [99, 241] width 87 height 10
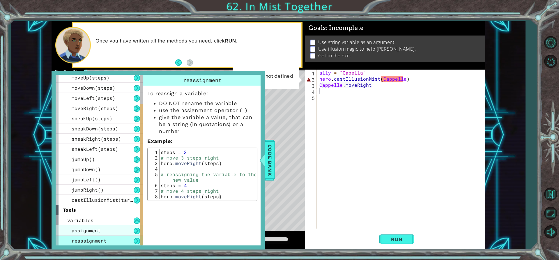
click at [98, 228] on span "assignment" at bounding box center [86, 230] width 29 height 6
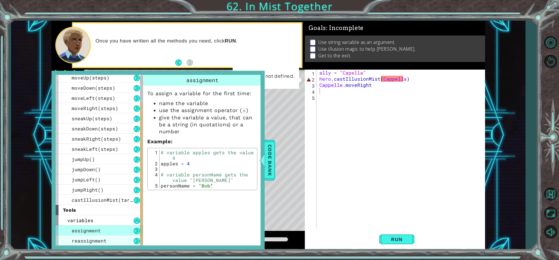
click at [102, 239] on span "reassignment" at bounding box center [89, 241] width 35 height 6
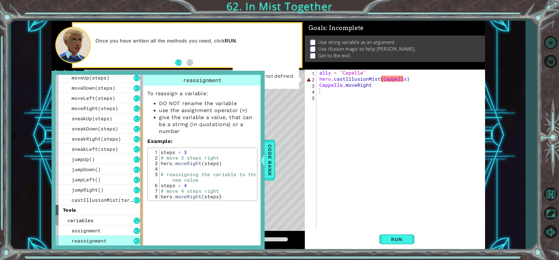
click at [398, 79] on div "ally = "Capella" hero . castIllusionMist ( Cappella ) Cappelle . moveRight" at bounding box center [402, 155] width 168 height 171
drag, startPoint x: 404, startPoint y: 79, endPoint x: 394, endPoint y: 83, distance: 11.1
click at [394, 83] on div "ally = "Capella" hero . castIllusionMist ( Cappella ) Cappelle . moveRight" at bounding box center [402, 155] width 168 height 171
click at [405, 80] on div "ally = "Capella" hero . castIllusionMist ( Cappella ) Cappelle . moveRight" at bounding box center [400, 149] width 165 height 159
click at [402, 81] on div "ally = "Capella" hero . castIllusionMist ( Cappella ) Cappelle . moveRight" at bounding box center [402, 155] width 168 height 171
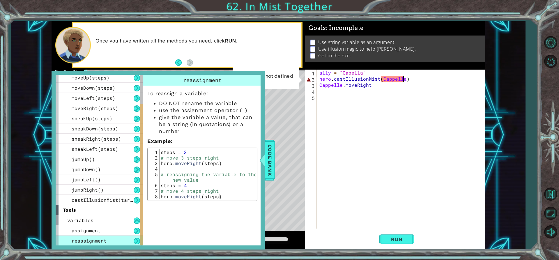
click at [403, 81] on div "ally = "Capella" hero . castIllusionMist ( Cappella ) Cappelle . moveRight" at bounding box center [402, 155] width 168 height 171
click at [273, 161] on span "Code Bank" at bounding box center [269, 160] width 9 height 36
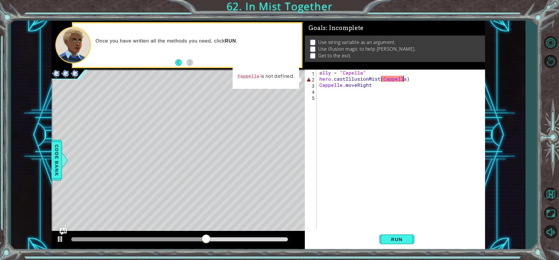
click at [404, 80] on div "ally = "Capella" hero . castIllusionMist ( Cappella ) Cappelle . moveRight" at bounding box center [402, 155] width 168 height 171
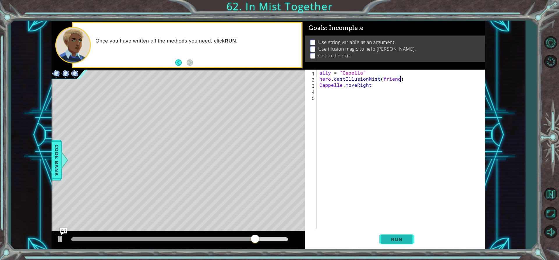
click at [397, 245] on button "Run" at bounding box center [396, 239] width 35 height 18
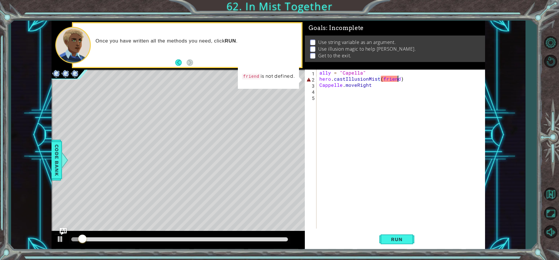
click at [397, 78] on div "ally = "Capella" hero . castIllusionMist ( friend ) [PERSON_NAME] . moveRight" at bounding box center [402, 155] width 168 height 171
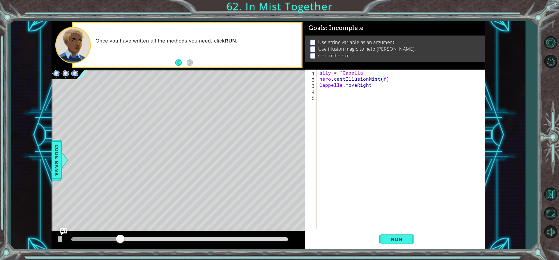
click at [179, 58] on div "Once you have written all the methods you need, click RUN ." at bounding box center [187, 44] width 228 height 43
click at [179, 61] on button "Back" at bounding box center [180, 62] width 11 height 6
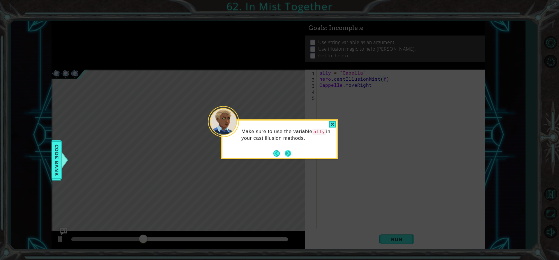
click at [287, 153] on button "Next" at bounding box center [288, 153] width 6 height 6
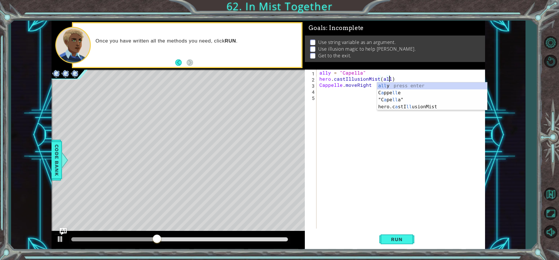
scroll to position [0, 4]
click at [408, 238] on span "Run" at bounding box center [396, 239] width 23 height 6
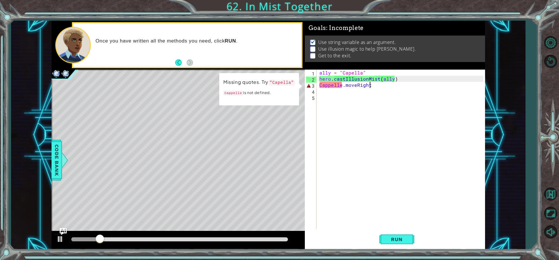
click at [372, 86] on div "ally = "Capella" hero . castIllusionMist ( ally ) [PERSON_NAME] . moveRight" at bounding box center [402, 155] width 168 height 171
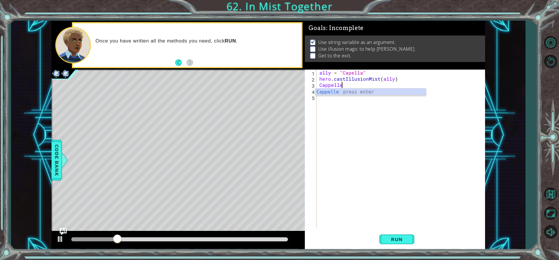
scroll to position [0, 1]
type textarea "Cappelle"
click at [406, 245] on button "Run" at bounding box center [396, 239] width 35 height 18
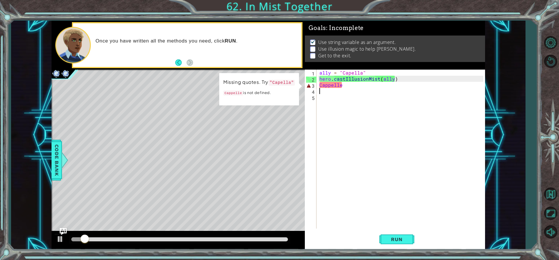
click at [365, 90] on div "ally = "Capella" hero . castIllusionMist ( ally ) [PERSON_NAME]" at bounding box center [402, 155] width 168 height 171
click at [362, 86] on div "ally = "Capella" hero . castIllusionMist ( ally ) [PERSON_NAME]" at bounding box center [402, 155] width 168 height 171
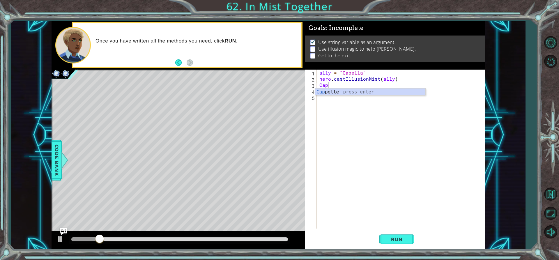
type textarea "C"
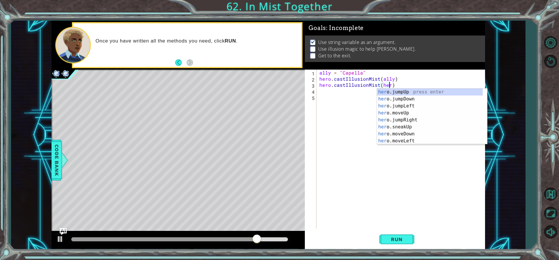
scroll to position [0, 4]
type textarea "hero.castIllusionMist(hero)"
click at [399, 243] on button "Run" at bounding box center [396, 239] width 35 height 18
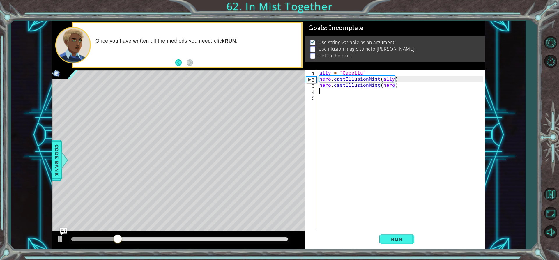
click at [329, 92] on div "ally = "Capella" hero . castIllusionMist ( ally ) hero . castIllusionMist ( her…" at bounding box center [402, 155] width 168 height 171
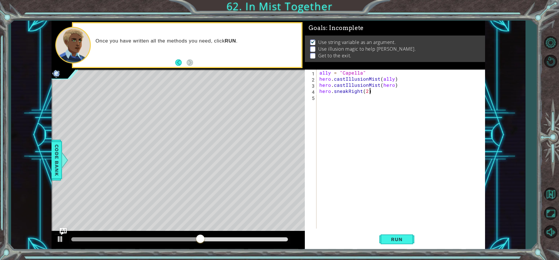
scroll to position [0, 3]
click at [404, 238] on span "Run" at bounding box center [396, 239] width 23 height 6
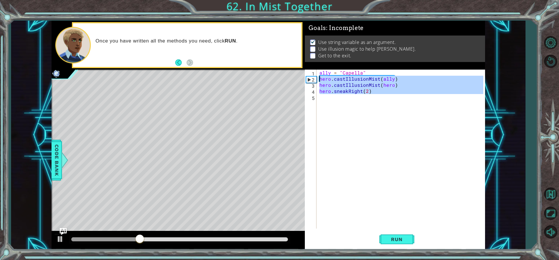
drag, startPoint x: 390, startPoint y: 97, endPoint x: 313, endPoint y: 77, distance: 79.9
click at [313, 77] on div "hero.sneakRight(2) 1 2 3 4 5 ally = "Capella" hero . castIllusionMist ( ally ) …" at bounding box center [394, 149] width 178 height 159
type textarea "hero.castIllusionMist(ally) hero.castIllusionMist(hero)"
click at [322, 100] on div "ally = "Capella" hero . castIllusionMist ( ally ) hero . castIllusionMist ( her…" at bounding box center [400, 149] width 165 height 159
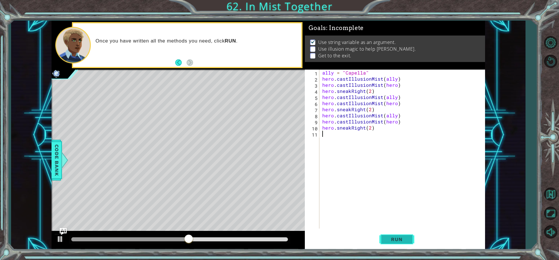
click at [399, 241] on span "Run" at bounding box center [396, 239] width 23 height 6
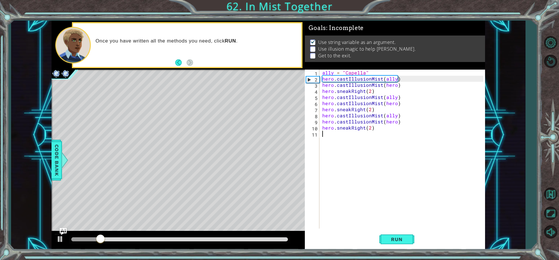
click at [261, 239] on div at bounding box center [179, 239] width 217 height 4
click at [201, 237] on div at bounding box center [166, 239] width 190 height 4
click at [173, 237] on div at bounding box center [136, 239] width 130 height 4
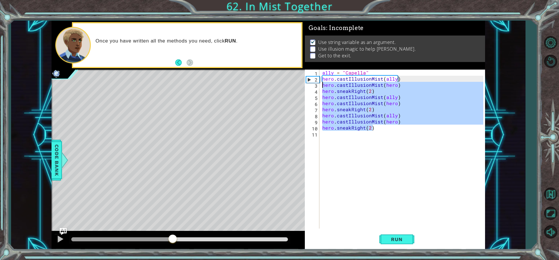
drag, startPoint x: 382, startPoint y: 130, endPoint x: 320, endPoint y: 87, distance: 76.0
click at [320, 87] on div "1 2 3 4 5 6 7 8 9 10 11 ally = "Capella" hero . castIllusionMist ( ally ) hero …" at bounding box center [394, 149] width 178 height 159
type textarea "hero.castIllusionMist(hero) hero.sneakRight(2)"
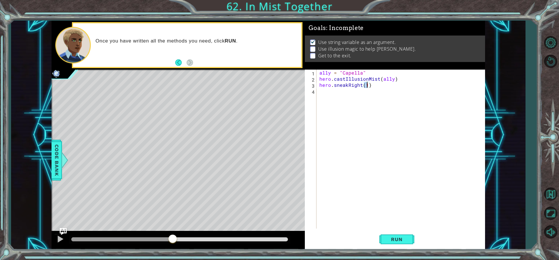
scroll to position [0, 3]
click at [401, 241] on span "Run" at bounding box center [396, 239] width 23 height 6
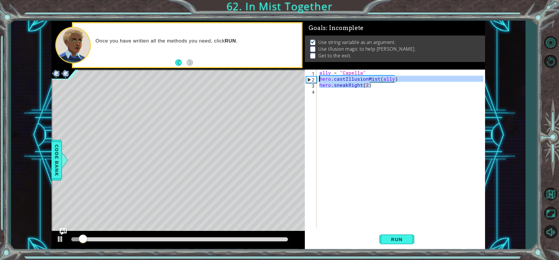
drag, startPoint x: 383, startPoint y: 86, endPoint x: 316, endPoint y: 77, distance: 67.5
click at [316, 77] on div "hero.sneakRight(2) 1 2 3 4 ally = "Capella" hero . castIllusionMist ( ally ) he…" at bounding box center [394, 149] width 178 height 159
type textarea "hero.castIllusionMist(ally) hero.sneakRight(2)"
click at [330, 96] on div "ally = "Capella" hero . castIllusionMist ( ally ) hero . sneakRight ( 2 )" at bounding box center [402, 155] width 168 height 171
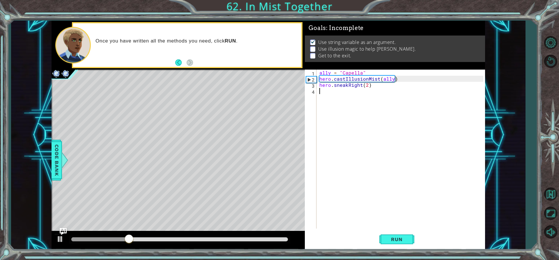
paste textarea "hero.sneakRight(2)"
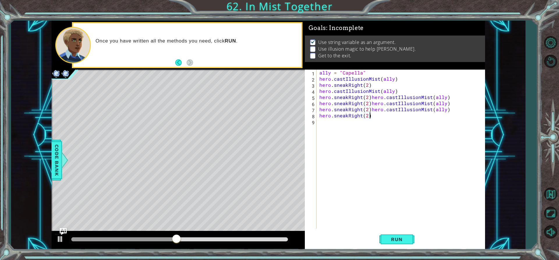
click at [370, 96] on div "ally = "Capella" hero . castIllusionMist ( ally ) hero . sneakRight ( 2 ) hero …" at bounding box center [402, 155] width 168 height 171
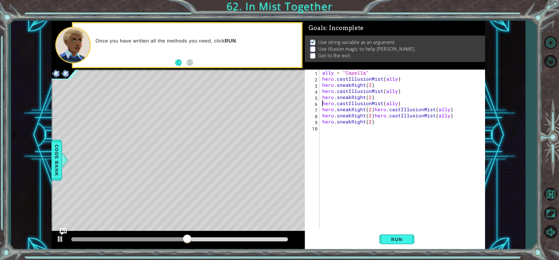
click at [370, 110] on div "ally = "Capella" hero . castIllusionMist ( ally ) hero . sneakRight ( 2 ) hero …" at bounding box center [403, 155] width 165 height 171
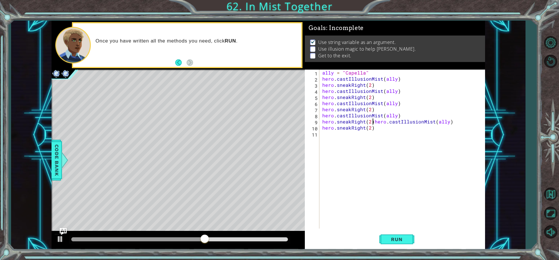
click at [372, 121] on div "ally = "Capella" hero . castIllusionMist ( ally ) hero . sneakRight ( 2 ) hero …" at bounding box center [403, 155] width 165 height 171
type textarea "hero.castIllusionMist(ally)"
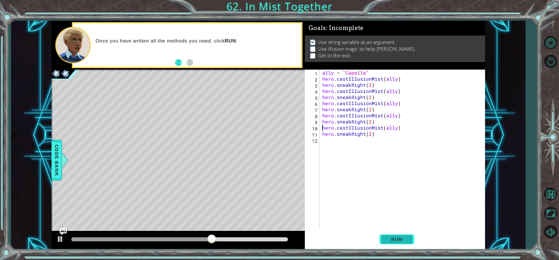
drag, startPoint x: 399, startPoint y: 242, endPoint x: 402, endPoint y: 235, distance: 7.3
click at [401, 236] on button "Run" at bounding box center [396, 239] width 35 height 18
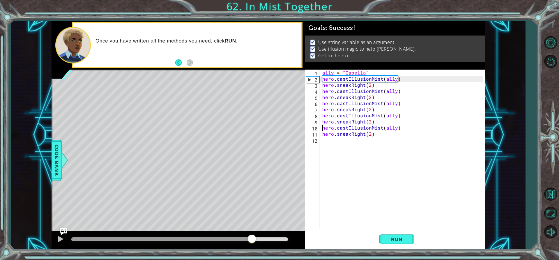
click at [252, 240] on div at bounding box center [179, 239] width 217 height 4
click at [64, 235] on img "Ask AI" at bounding box center [63, 232] width 8 height 8
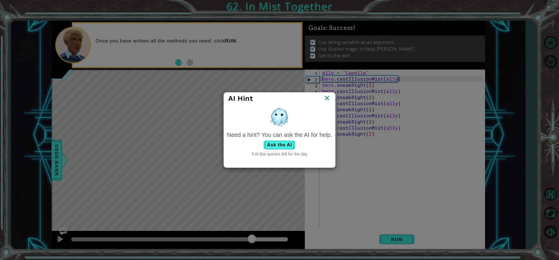
drag, startPoint x: 327, startPoint y: 95, endPoint x: 313, endPoint y: 118, distance: 26.1
click at [327, 95] on img at bounding box center [327, 98] width 8 height 9
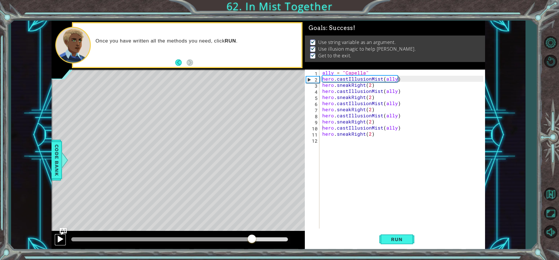
click at [57, 238] on div at bounding box center [60, 239] width 8 height 8
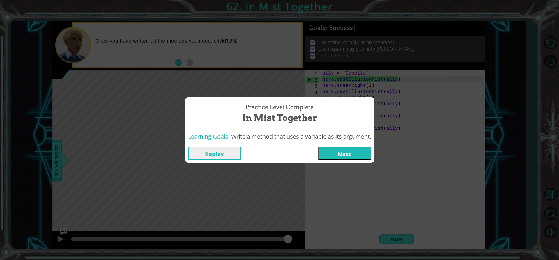
click at [358, 151] on button "Next" at bounding box center [344, 153] width 53 height 13
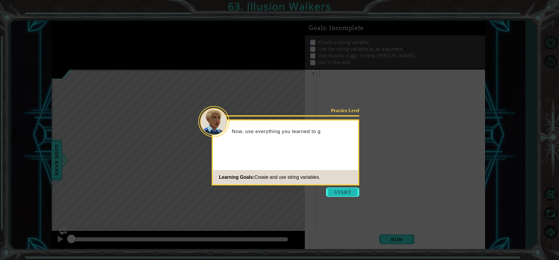
click at [349, 191] on button "Start" at bounding box center [342, 192] width 33 height 9
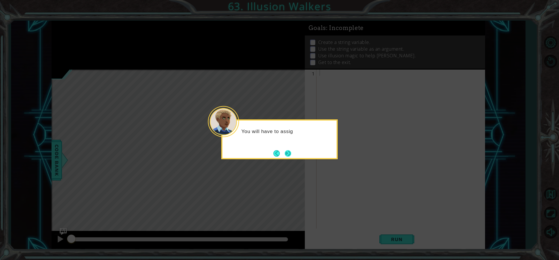
click at [290, 154] on button "Next" at bounding box center [288, 153] width 6 height 6
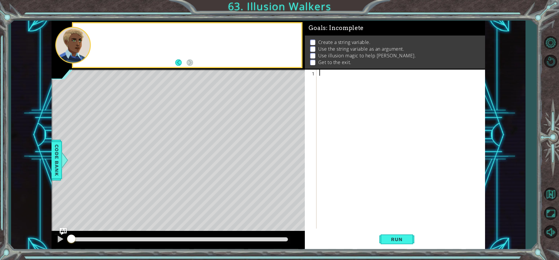
click at [290, 154] on div "Level Map" at bounding box center [186, 156] width 269 height 172
click at [318, 69] on div "Goals : Incomplete Create a string variable. Use the string variable as an argu…" at bounding box center [395, 45] width 180 height 49
click at [330, 75] on div at bounding box center [402, 155] width 168 height 171
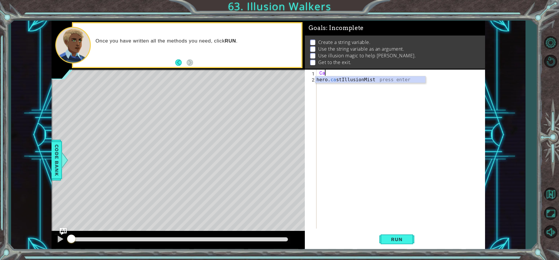
type textarea "C"
click at [326, 74] on div at bounding box center [402, 155] width 168 height 171
type textarea "steps = 2"
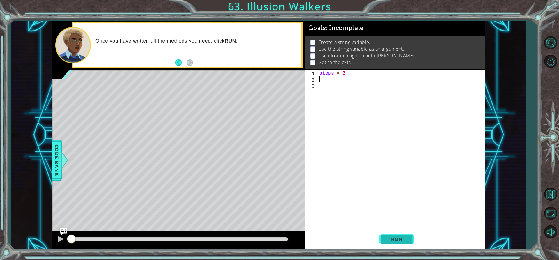
click at [403, 239] on span "Run" at bounding box center [396, 239] width 23 height 6
click at [322, 79] on div "steps = 2" at bounding box center [402, 155] width 168 height 171
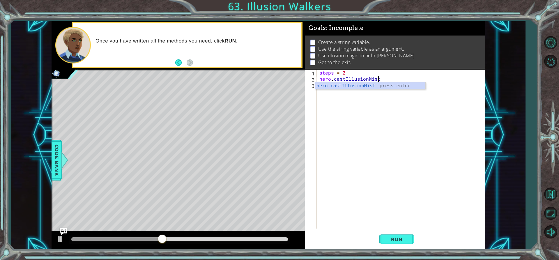
scroll to position [0, 3]
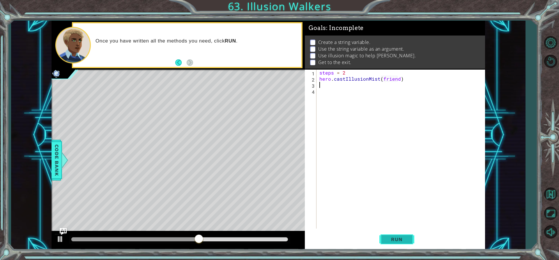
type textarea "hero.castIllusionMist(friend)"
click at [392, 240] on span "Run" at bounding box center [396, 239] width 23 height 6
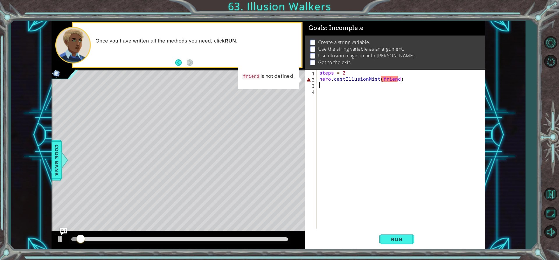
click at [398, 81] on div "steps = 2 hero . castIllusionMist ( friend )" at bounding box center [402, 155] width 168 height 171
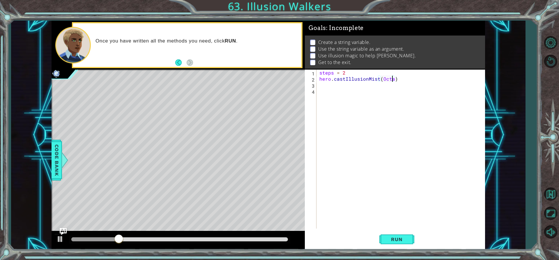
scroll to position [0, 5]
click at [400, 234] on button "Run" at bounding box center [396, 239] width 35 height 18
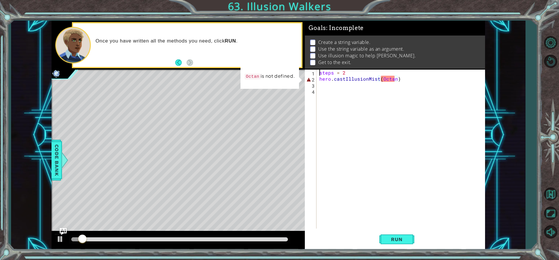
click at [318, 73] on div "steps = 2 hero . castIllusionMist ( Octan )" at bounding box center [402, 155] width 168 height 171
type textarea "steps = 2"
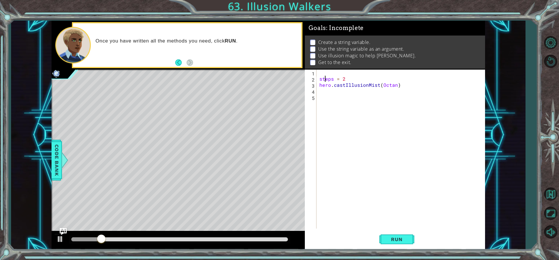
click at [324, 79] on div "steps = 2 hero . castIllusionMist ( Octan )" at bounding box center [402, 155] width 168 height 171
click at [324, 75] on div "steps = 2 hero . castIllusionMist ( Octan )" at bounding box center [402, 155] width 168 height 171
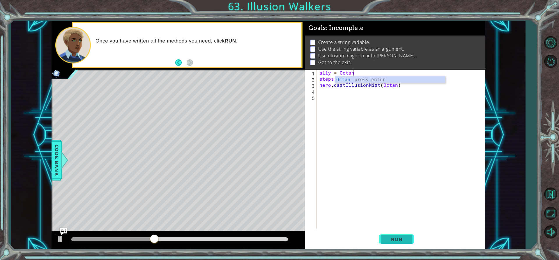
click at [403, 236] on button "Run" at bounding box center [396, 239] width 35 height 18
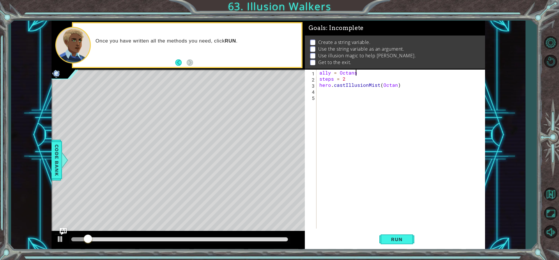
scroll to position [0, 2]
type textarea "ally = [PERSON_NAME]"
click at [387, 236] on button "Run" at bounding box center [396, 239] width 35 height 18
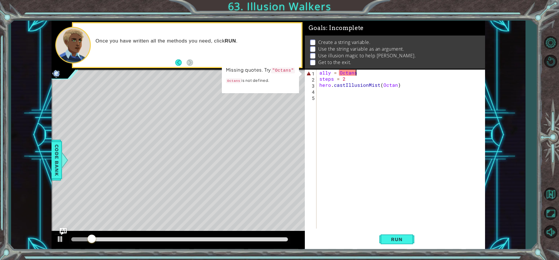
drag, startPoint x: 150, startPoint y: 214, endPoint x: 161, endPoint y: 214, distance: 11.1
click at [151, 214] on div "Level Map" at bounding box center [186, 156] width 269 height 172
click at [373, 98] on div "ally = Octans steps = 2 hero . castIllusionMist ( Octan )" at bounding box center [402, 155] width 168 height 171
click at [372, 96] on div "ally = Octans steps = 2 hero . castIllusionMist ( Octan )" at bounding box center [402, 155] width 168 height 171
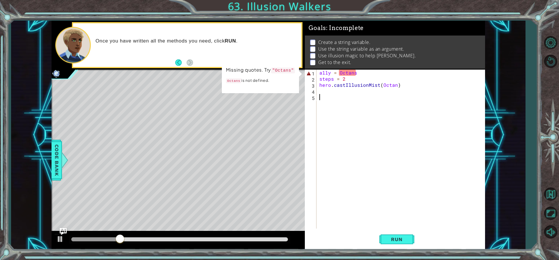
click at [341, 96] on div "ally = Octans steps = 2 hero . castIllusionMist ( Octan )" at bounding box center [402, 155] width 168 height 171
click at [379, 97] on div "ally = Octans steps = 2 hero . castIllusionMist ( Octan )" at bounding box center [402, 155] width 168 height 171
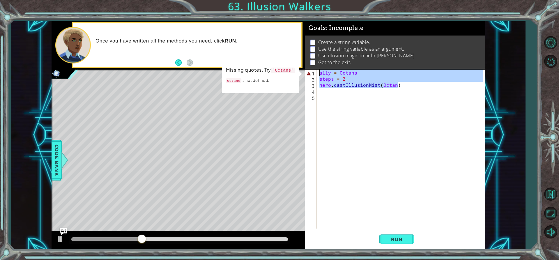
drag, startPoint x: 406, startPoint y: 86, endPoint x: 306, endPoint y: 70, distance: 101.5
click at [306, 70] on div "1 2 3 4 5 ally = Octans steps = 2 hero . castIllusionMist ( Octan ) ההההההההההה…" at bounding box center [394, 149] width 178 height 159
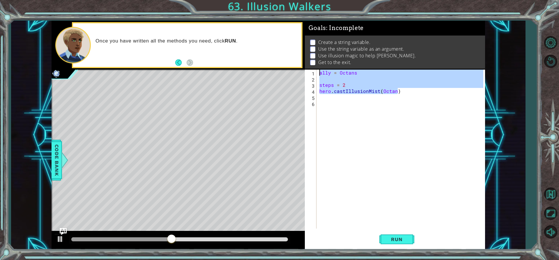
drag, startPoint x: 401, startPoint y: 93, endPoint x: 307, endPoint y: 69, distance: 97.2
click at [307, 69] on div "Goals : Incomplete Create a string variable. Use the string variable as an argu…" at bounding box center [395, 135] width 180 height 229
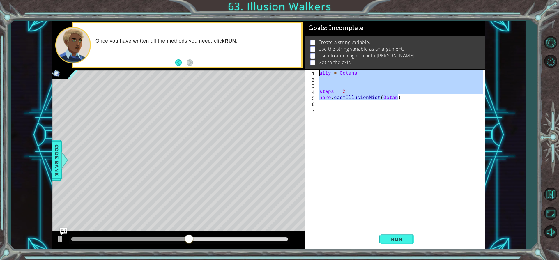
drag, startPoint x: 407, startPoint y: 98, endPoint x: 316, endPoint y: 75, distance: 94.3
click at [316, 75] on div "ally = Octans 1 2 3 4 5 6 7 ally = Octans steps = 2 hero . castIllusionMist ( O…" at bounding box center [394, 149] width 178 height 159
type textarea "ally = [PERSON_NAME]"
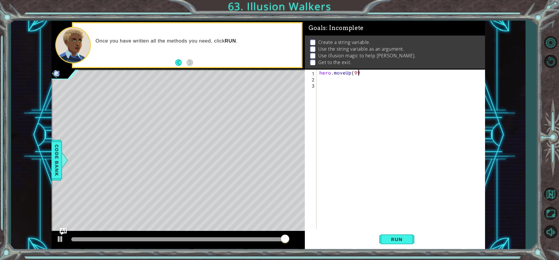
scroll to position [0, 2]
type textarea "hero.moveUp(99)"
click at [391, 240] on span "Run" at bounding box center [396, 239] width 23 height 6
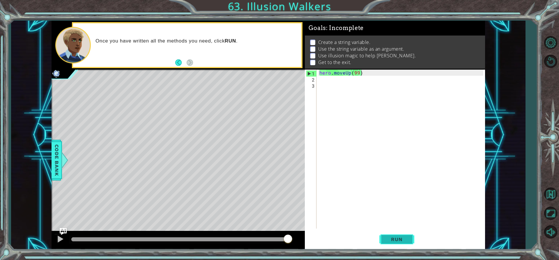
click at [403, 243] on button "Run" at bounding box center [396, 239] width 35 height 18
click at [403, 241] on span "Run" at bounding box center [396, 239] width 23 height 6
drag, startPoint x: 366, startPoint y: 74, endPoint x: 319, endPoint y: 75, distance: 47.5
click at [319, 75] on div "hero . moveUp ( 99 )" at bounding box center [402, 155] width 168 height 171
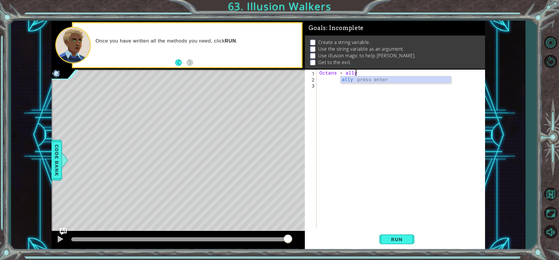
scroll to position [0, 2]
click at [408, 237] on span "Run" at bounding box center [396, 239] width 23 height 6
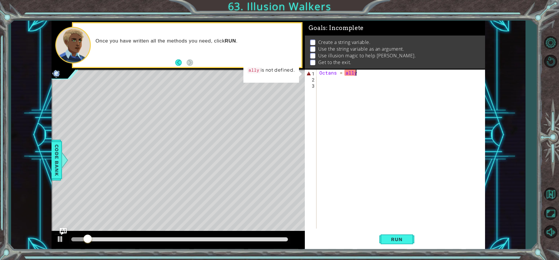
click at [356, 71] on div "Octans = ally" at bounding box center [402, 155] width 168 height 171
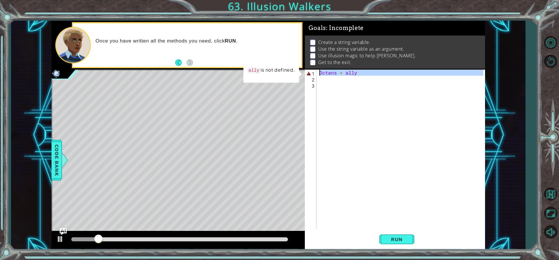
drag, startPoint x: 362, startPoint y: 76, endPoint x: 316, endPoint y: 71, distance: 46.5
click at [316, 71] on div "Octans = ally 1 2 3 Octans = ally ההההההההההההההההההההההההההההההההההההההההההההה…" at bounding box center [394, 149] width 178 height 159
type textarea "Octans = ally"
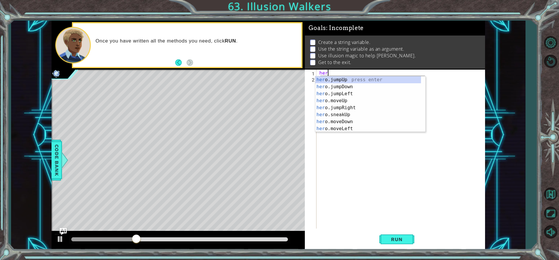
scroll to position [0, 0]
type textarea "hero."
